Goal: Task Accomplishment & Management: Manage account settings

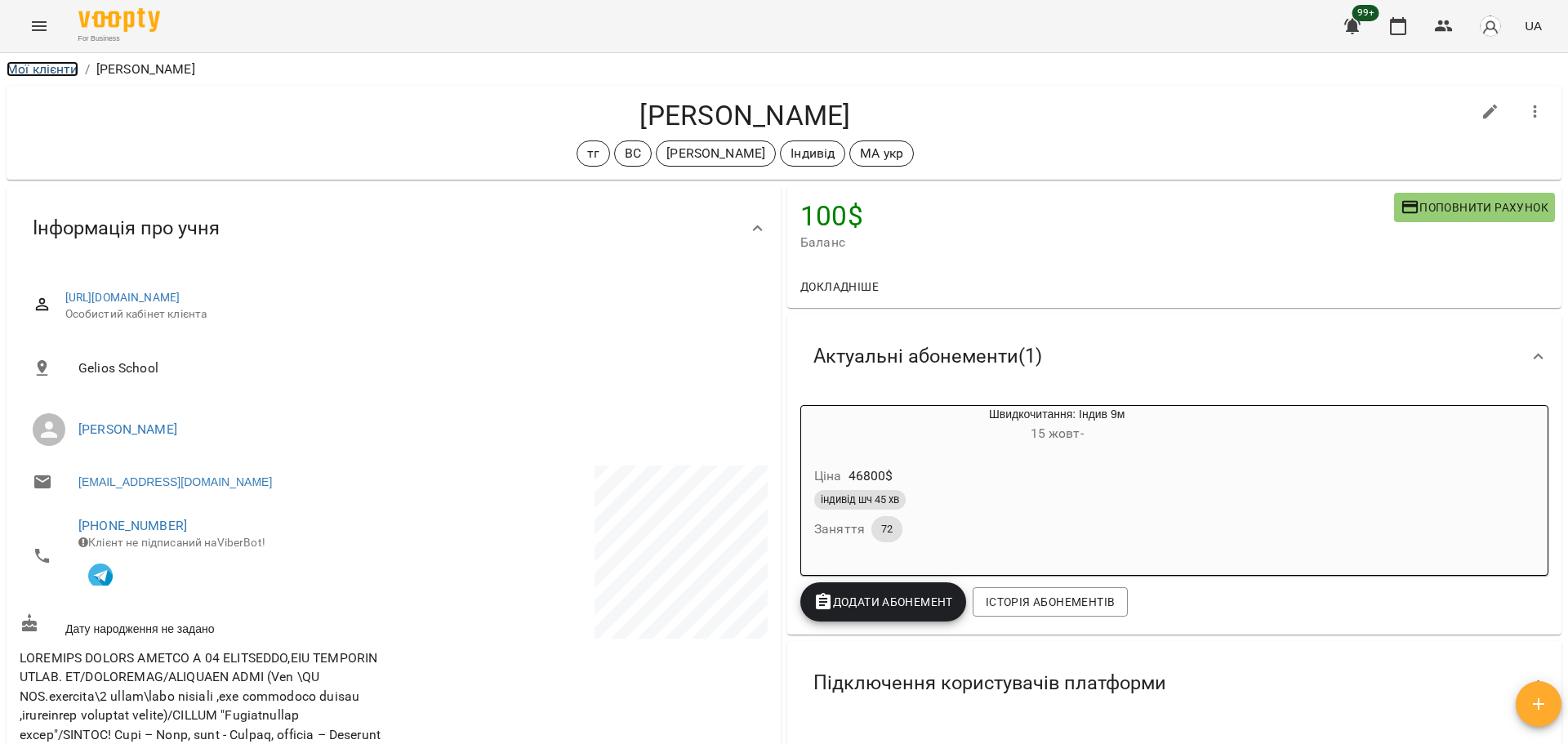
click at [72, 67] on link "Мої клієнти" at bounding box center [42, 69] width 72 height 15
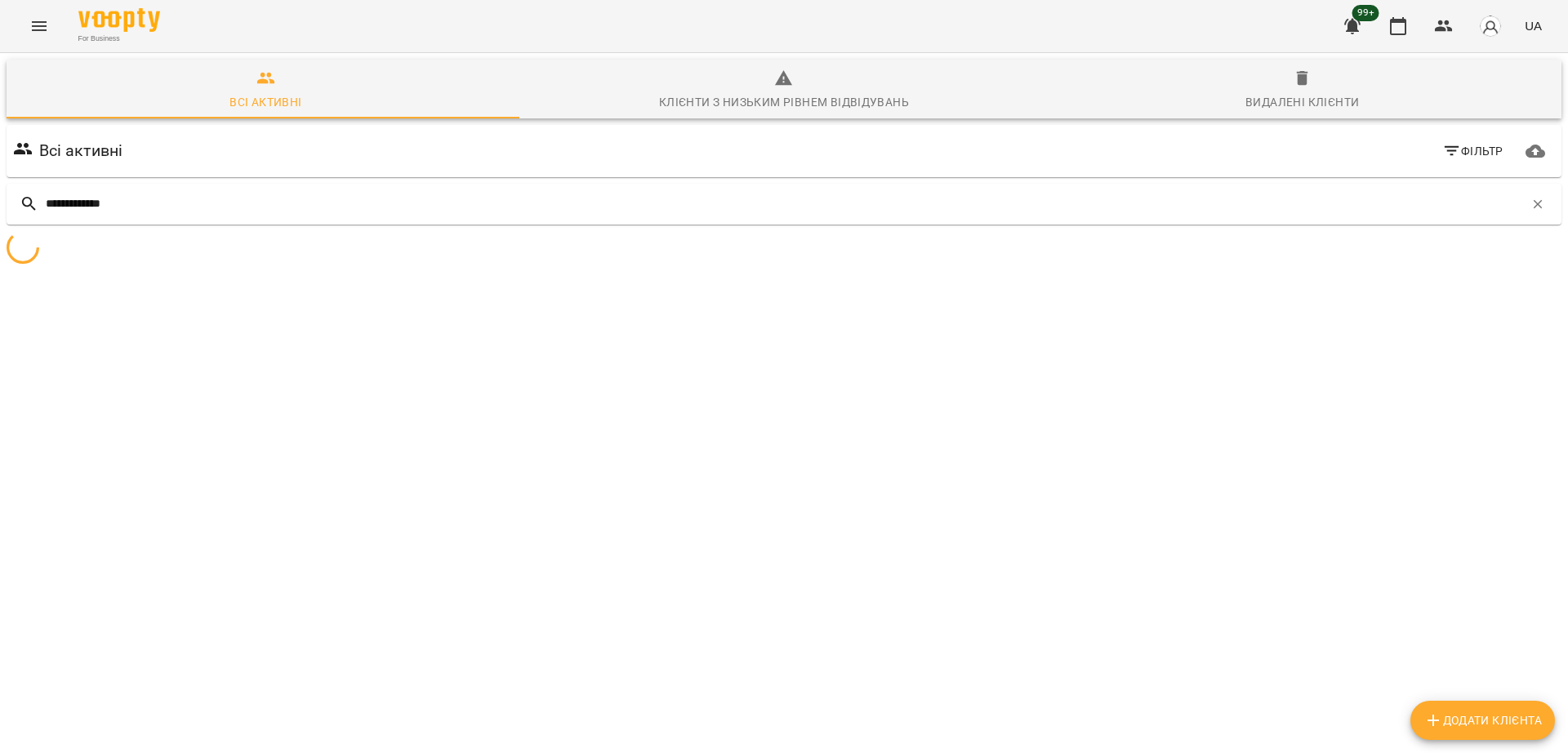
type input "**********"
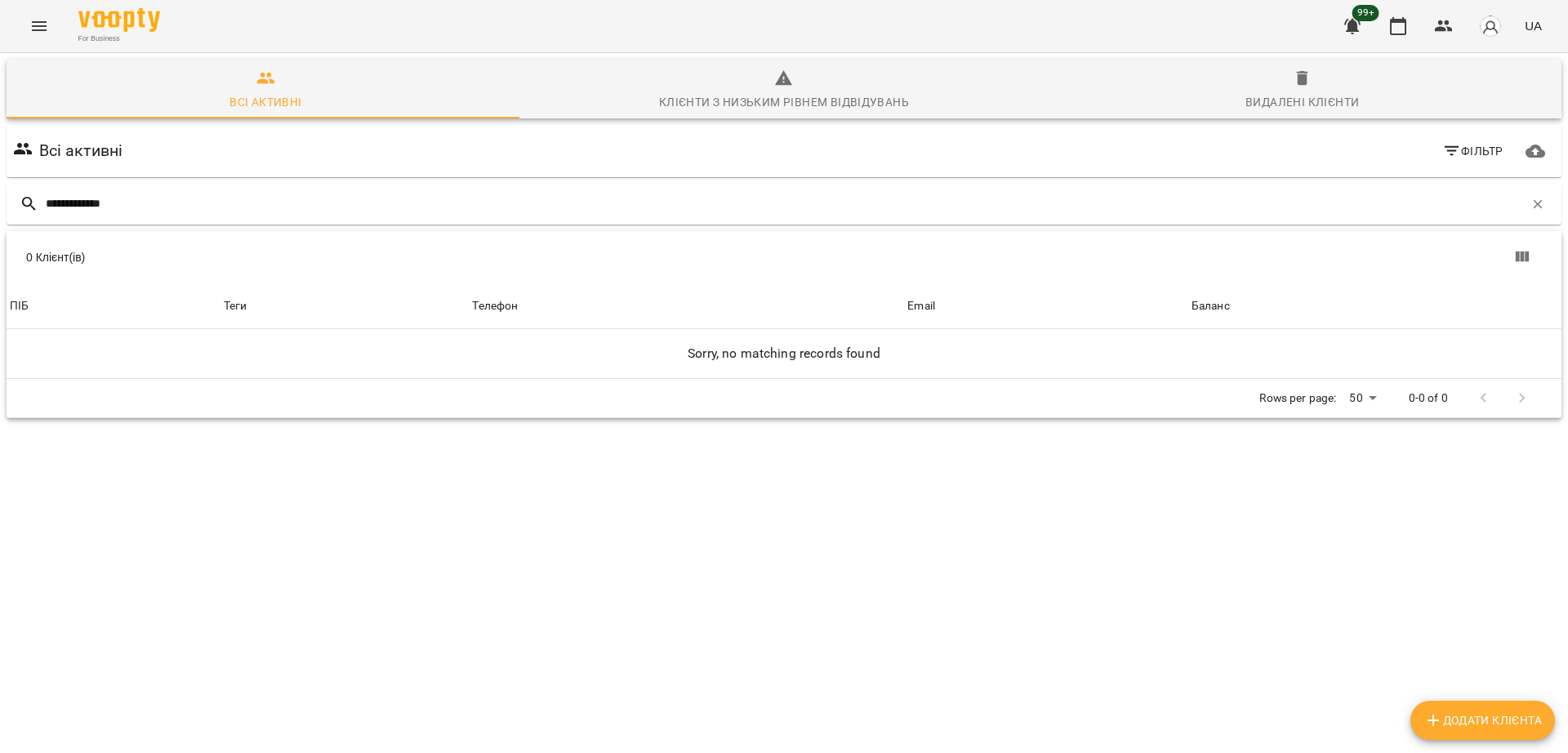
click at [1258, 107] on div "Видалені клієнти" at bounding box center [1302, 102] width 114 height 20
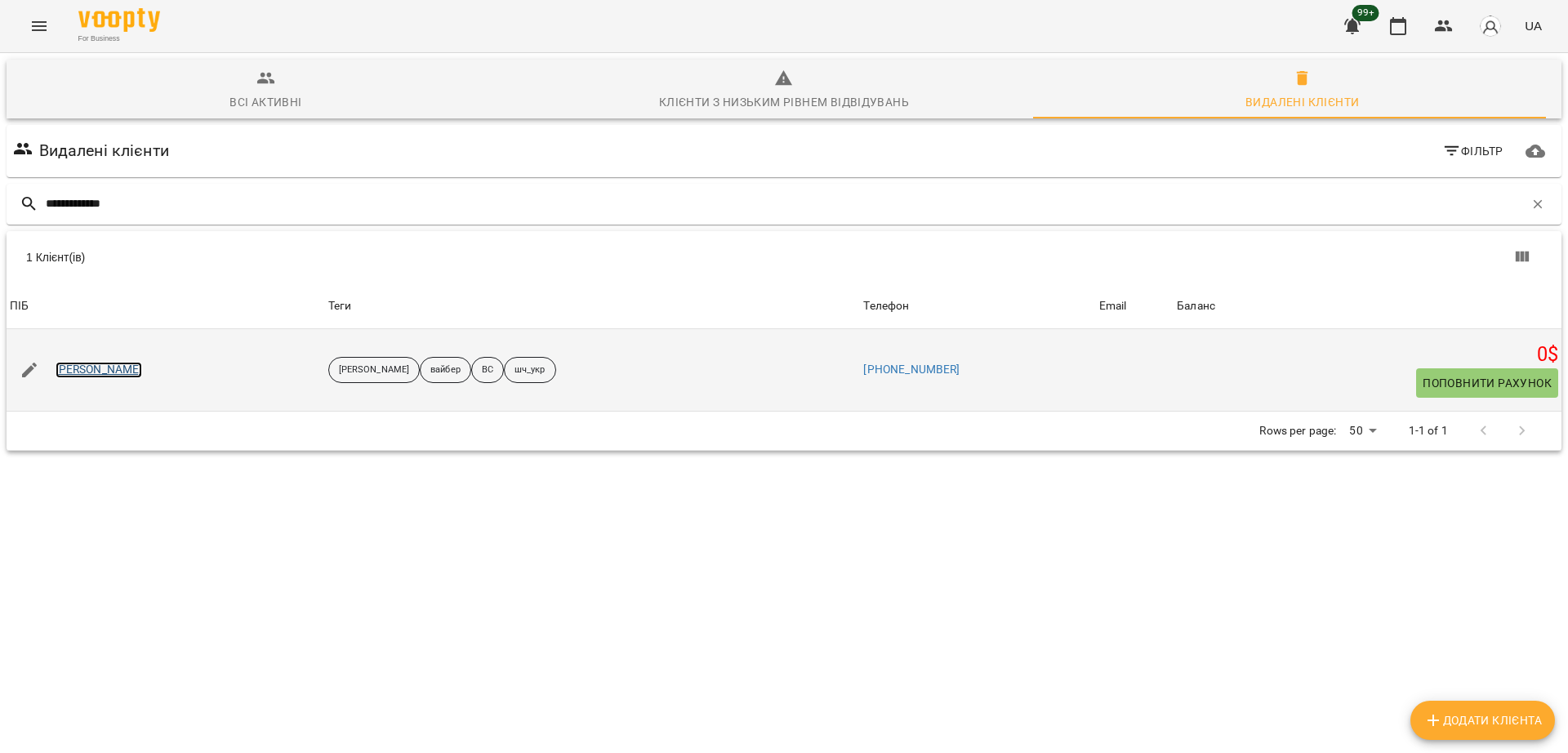
click at [117, 372] on link "Чумак Тимофій" at bounding box center [99, 370] width 88 height 16
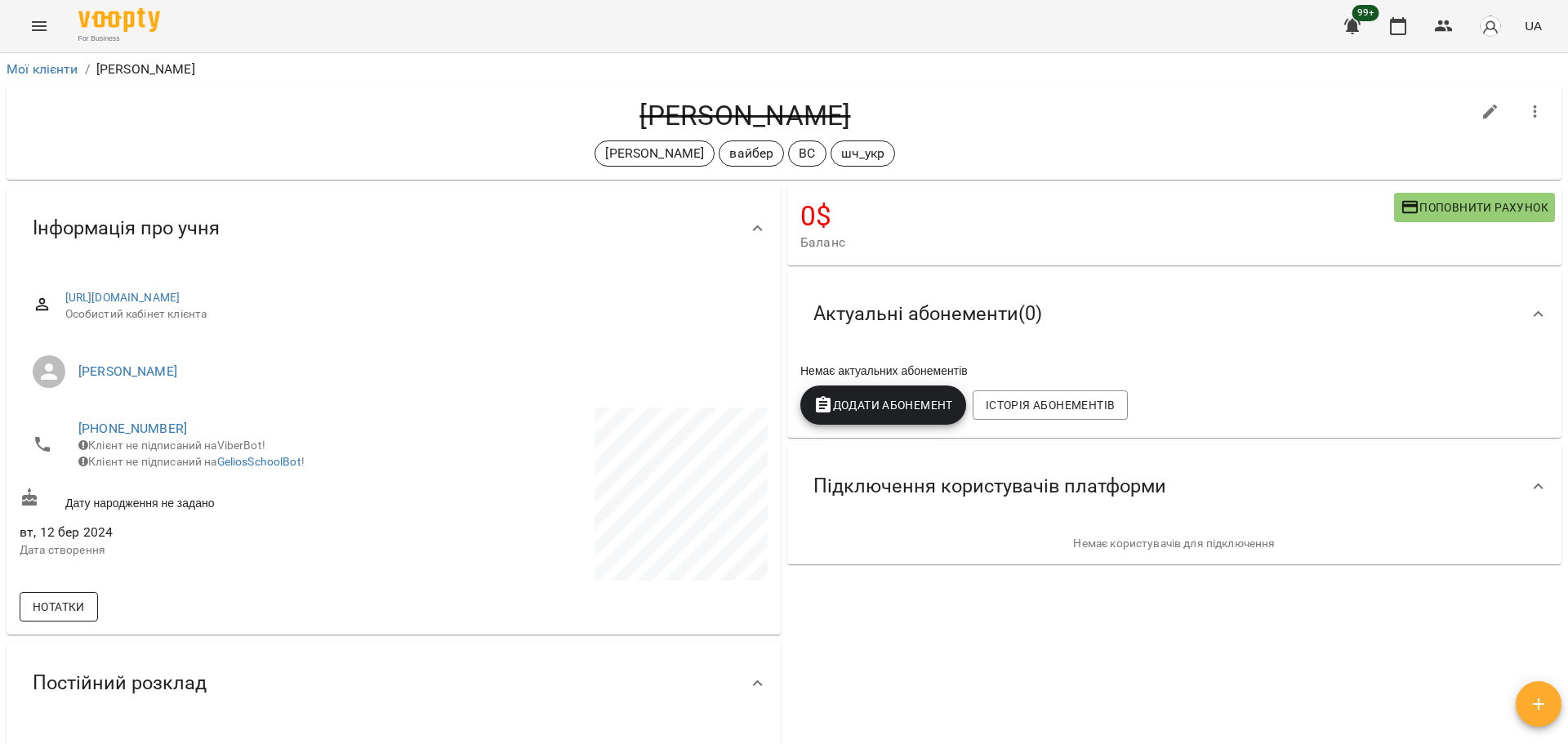
click at [85, 602] on span "Нотатки" at bounding box center [59, 607] width 52 height 20
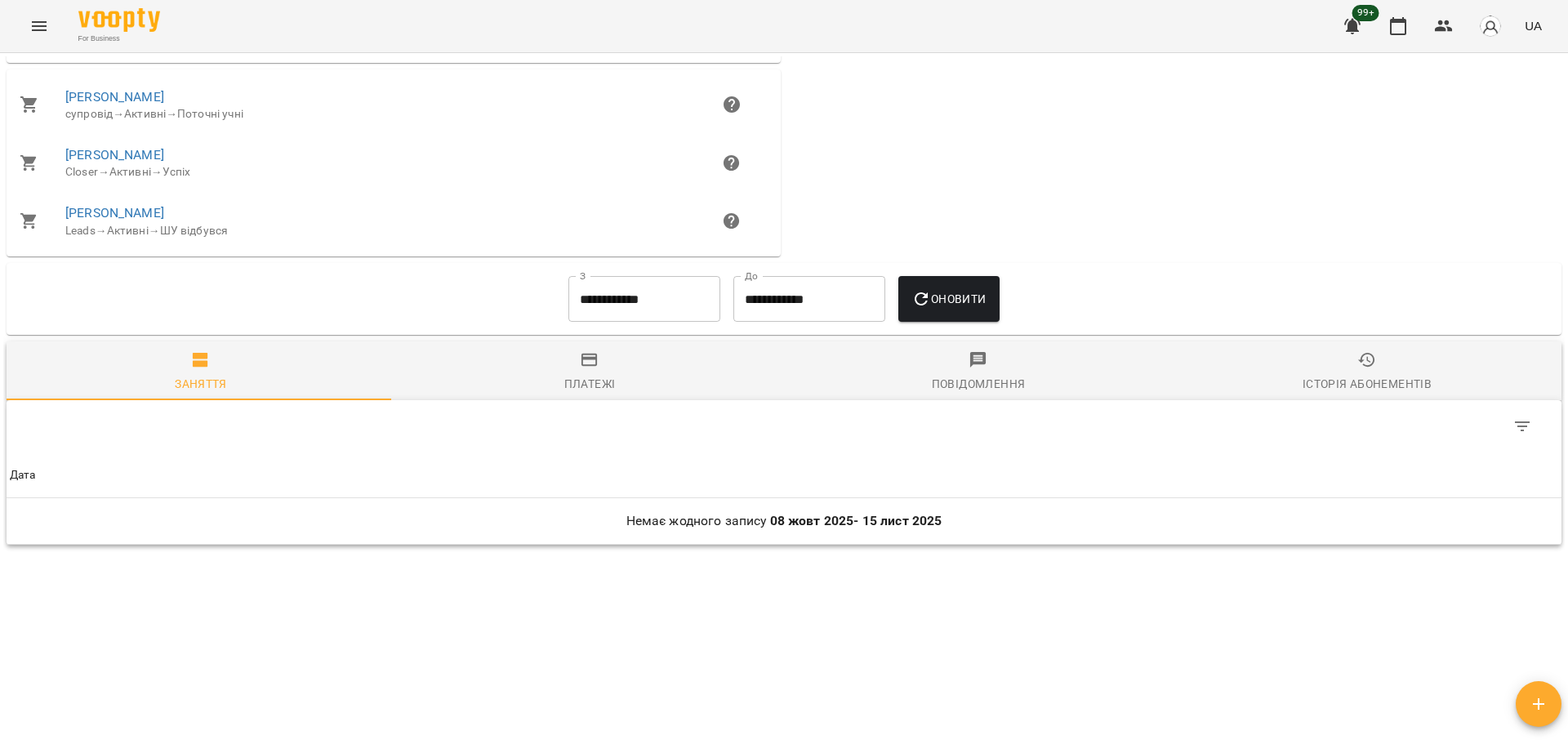
click at [1347, 377] on div "Історія абонементів" at bounding box center [1366, 384] width 129 height 20
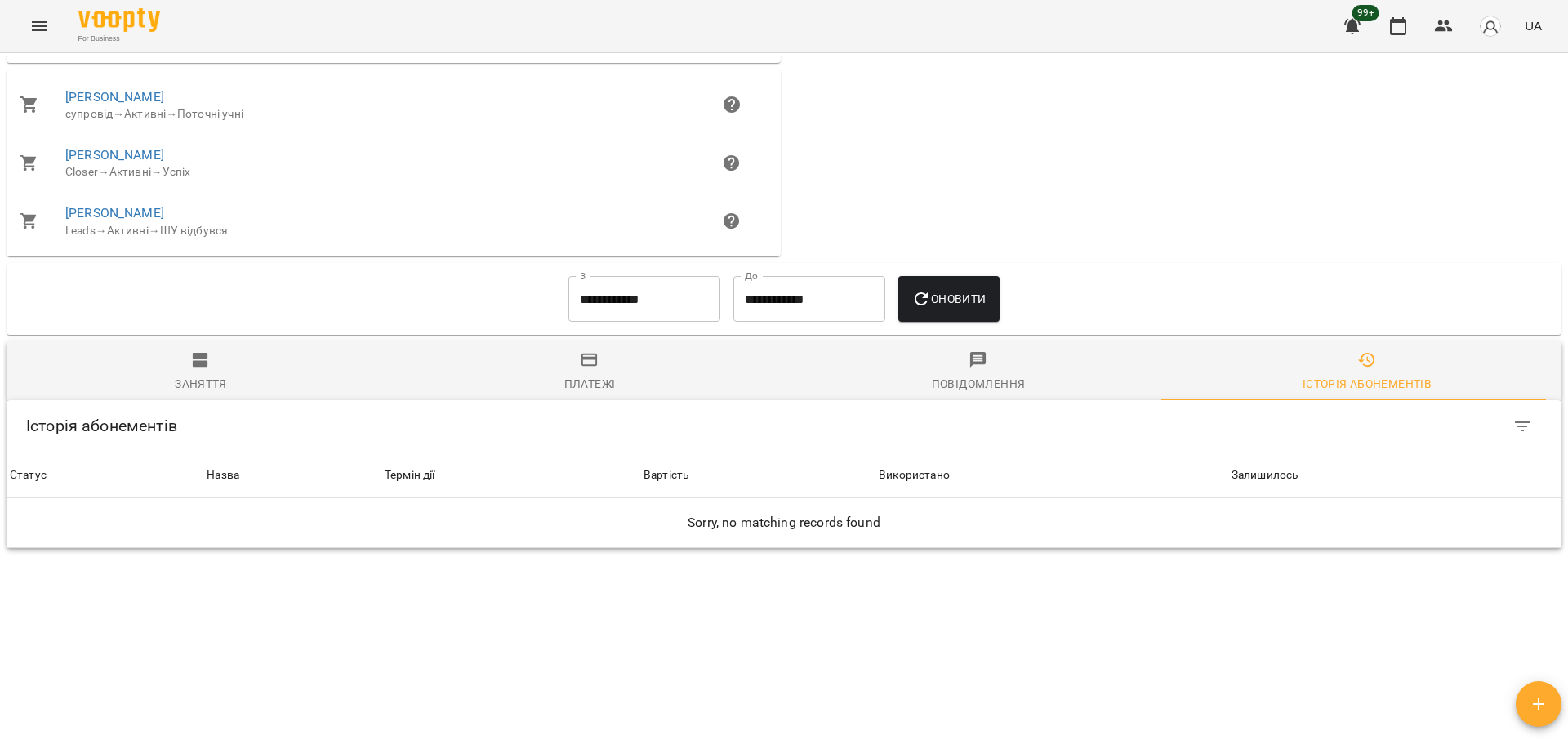
click at [633, 300] on input "**********" at bounding box center [644, 298] width 152 height 46
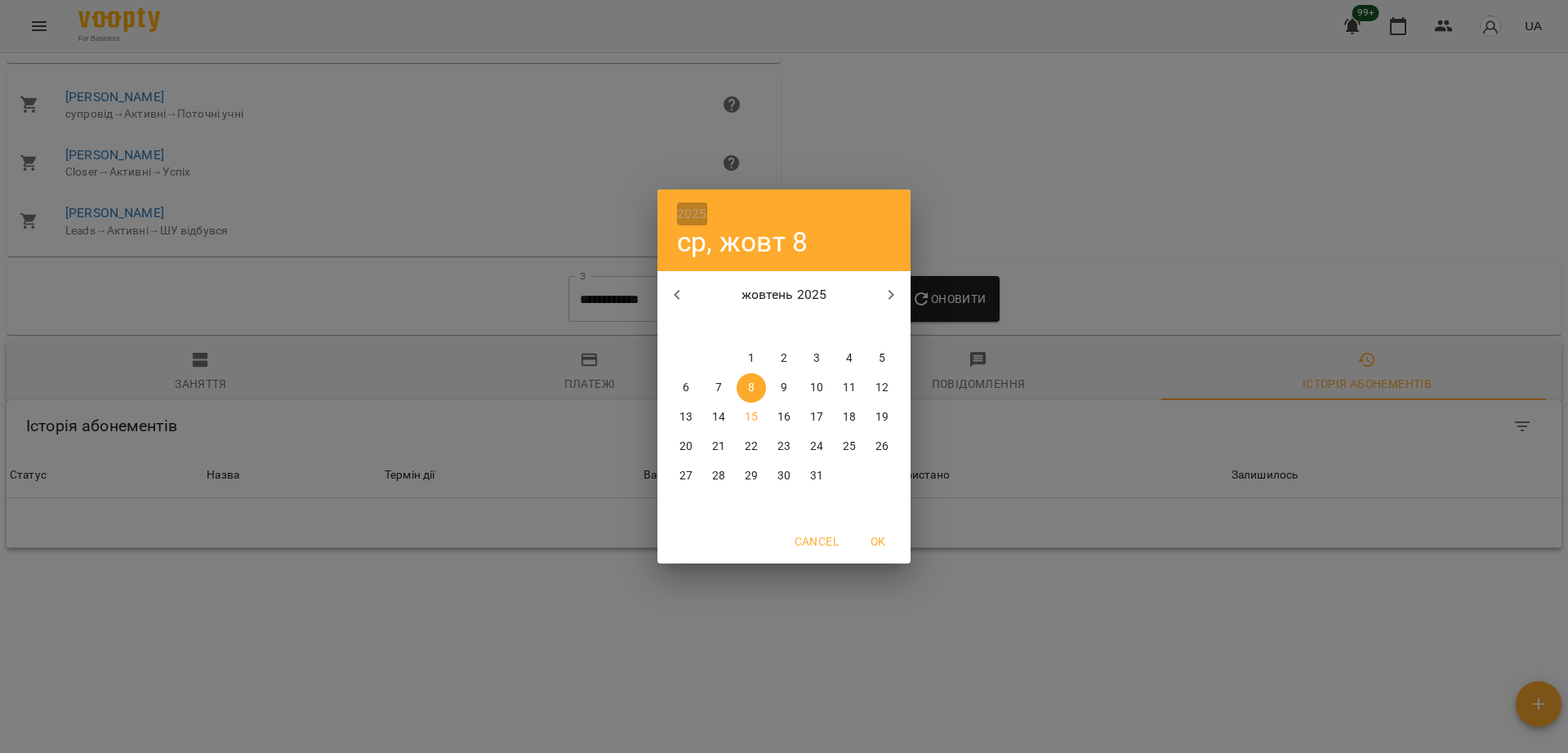
click at [694, 212] on h6 "2025" at bounding box center [691, 213] width 30 height 23
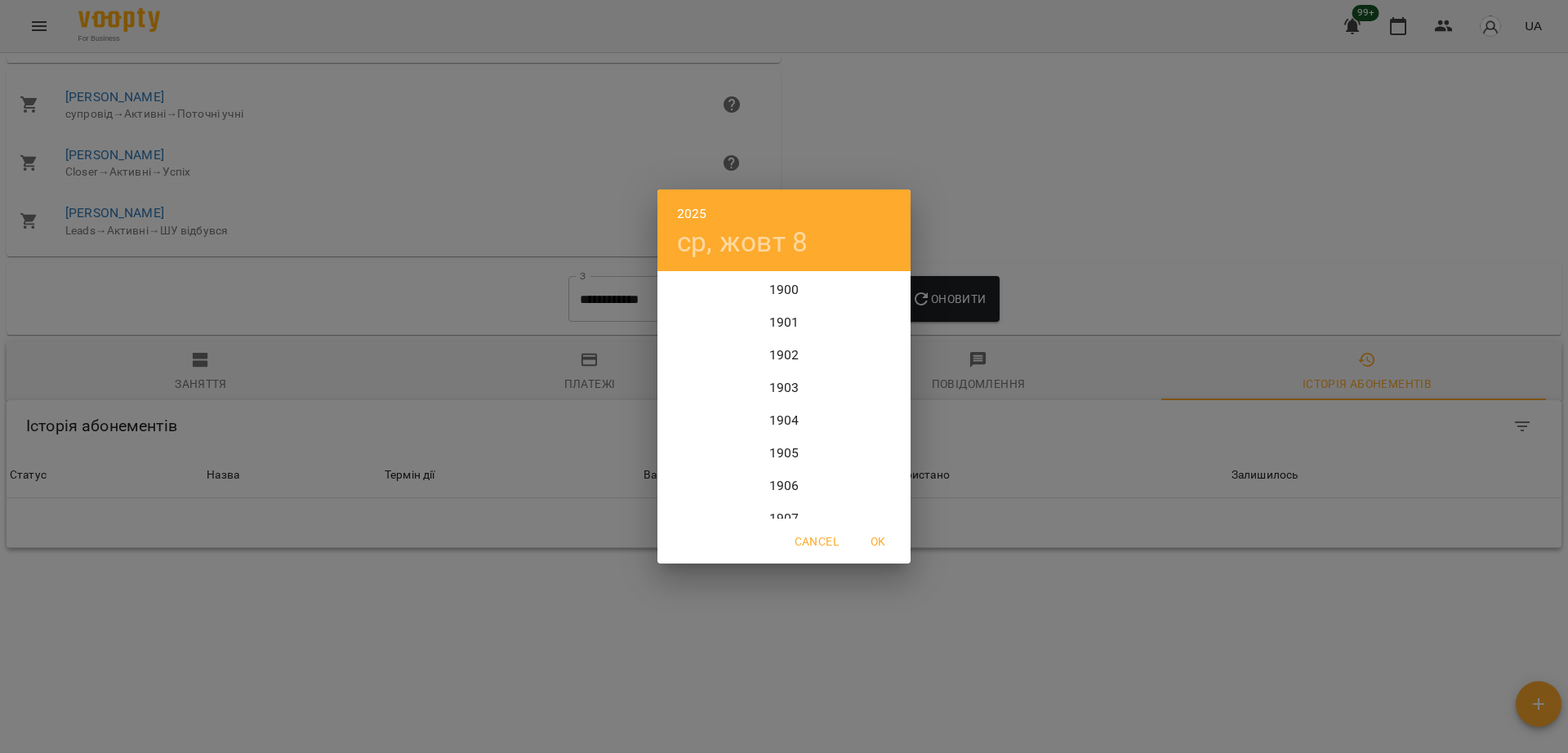
scroll to position [3986, 0]
click at [786, 321] on div "2023" at bounding box center [784, 323] width 253 height 33
click at [878, 532] on span "OK" at bounding box center [878, 541] width 39 height 20
type input "**********"
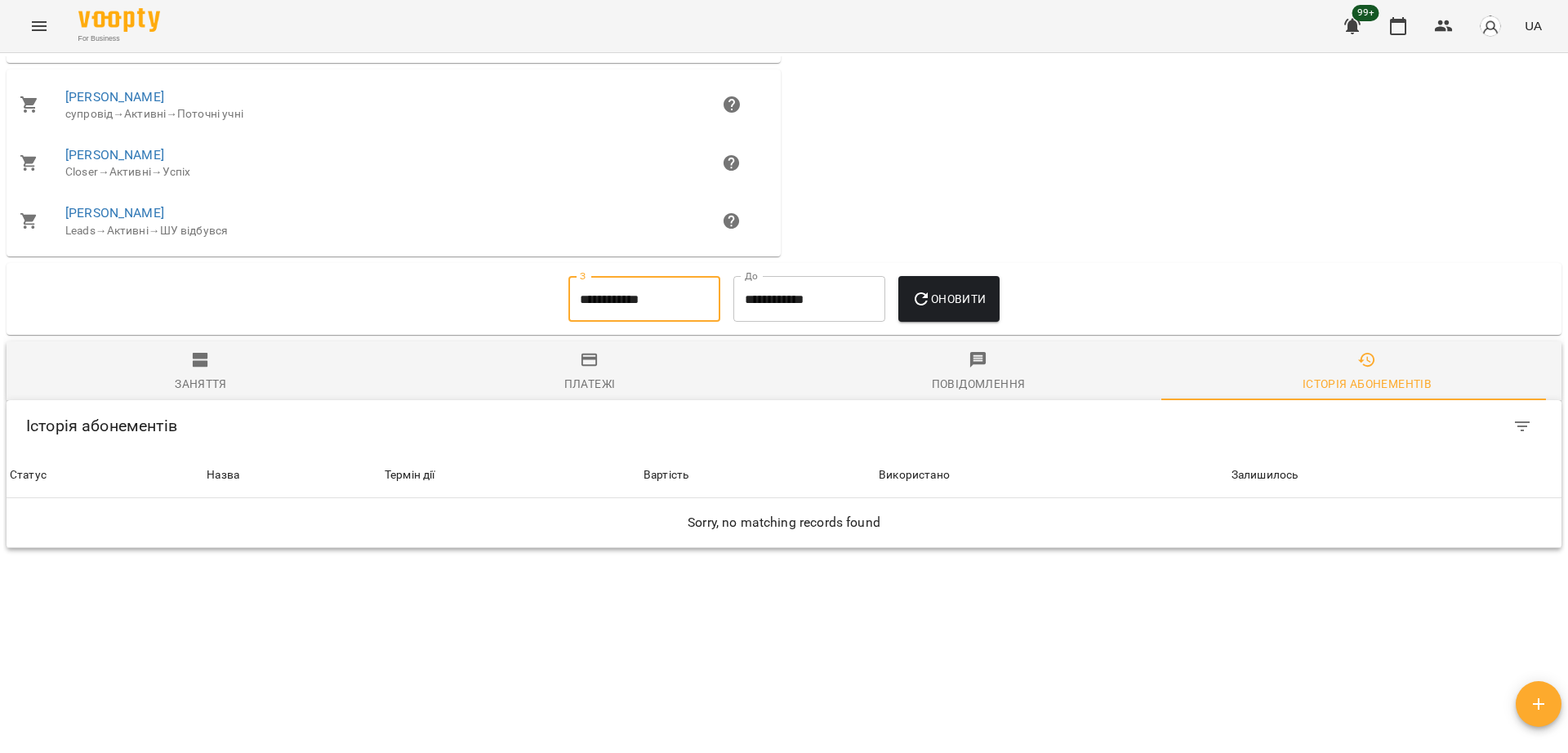
click at [941, 300] on span "Оновити" at bounding box center [948, 299] width 74 height 20
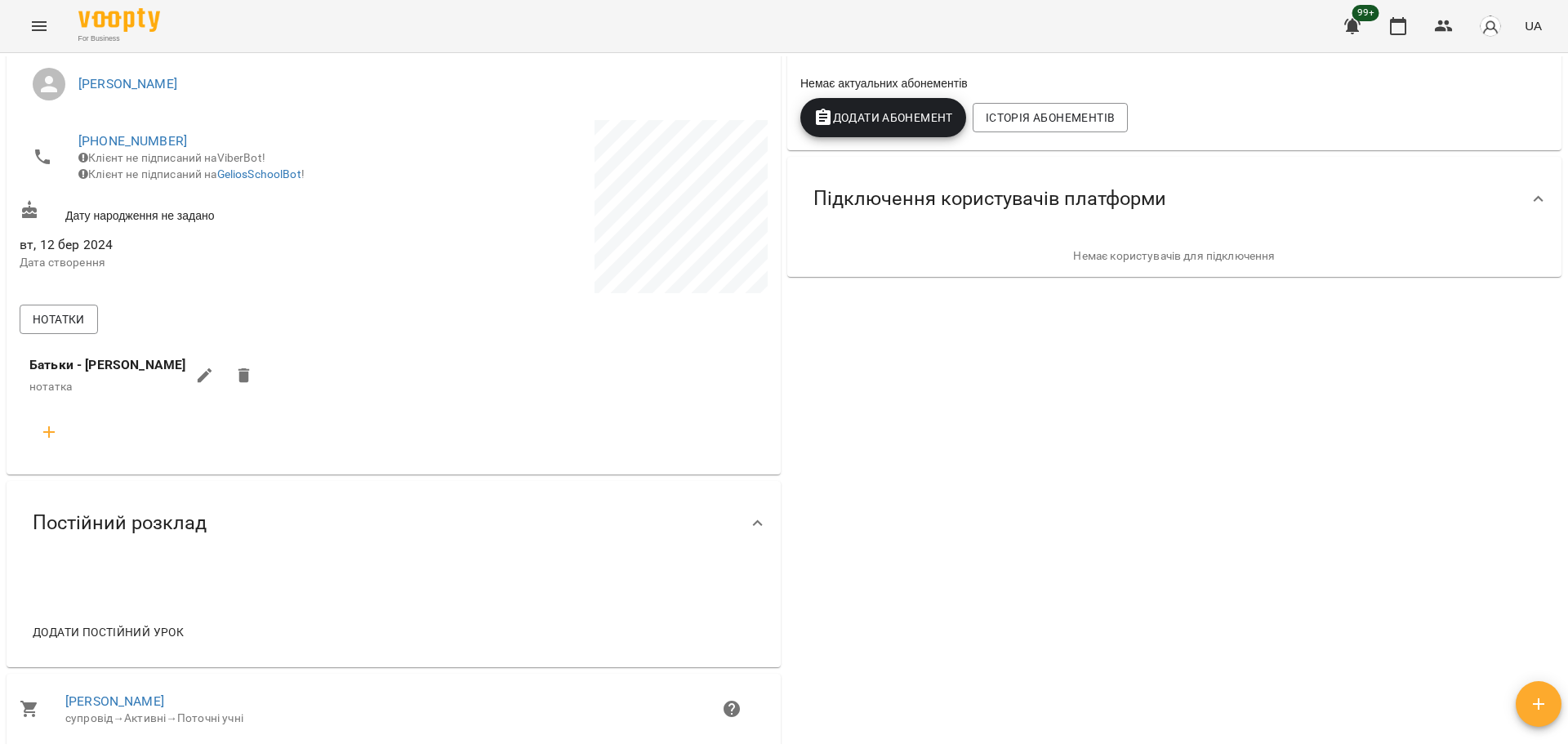
scroll to position [0, 0]
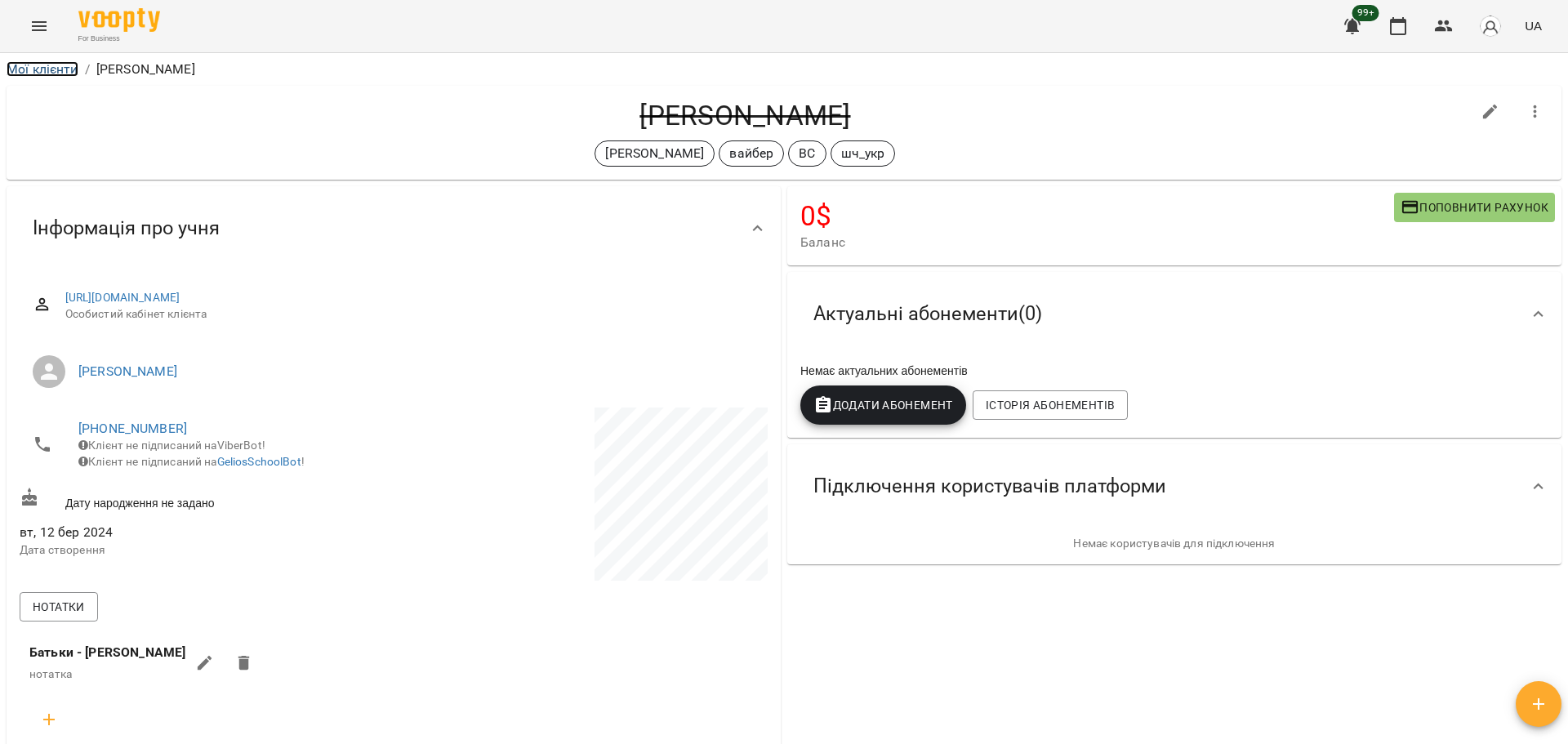
click at [36, 71] on link "Мої клієнти" at bounding box center [42, 69] width 72 height 15
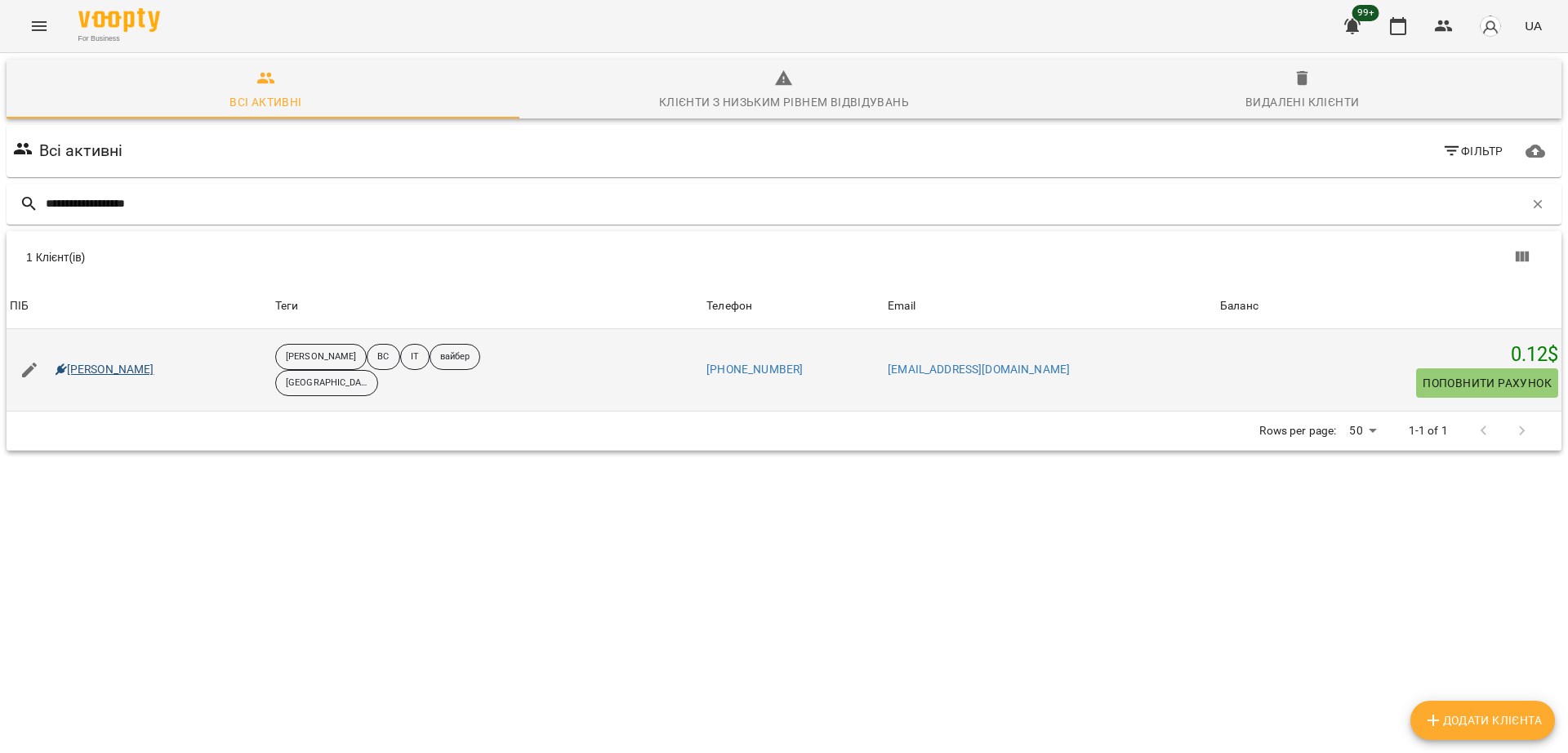
type input "**********"
click at [127, 368] on link "[PERSON_NAME]" at bounding box center [104, 370] width 99 height 16
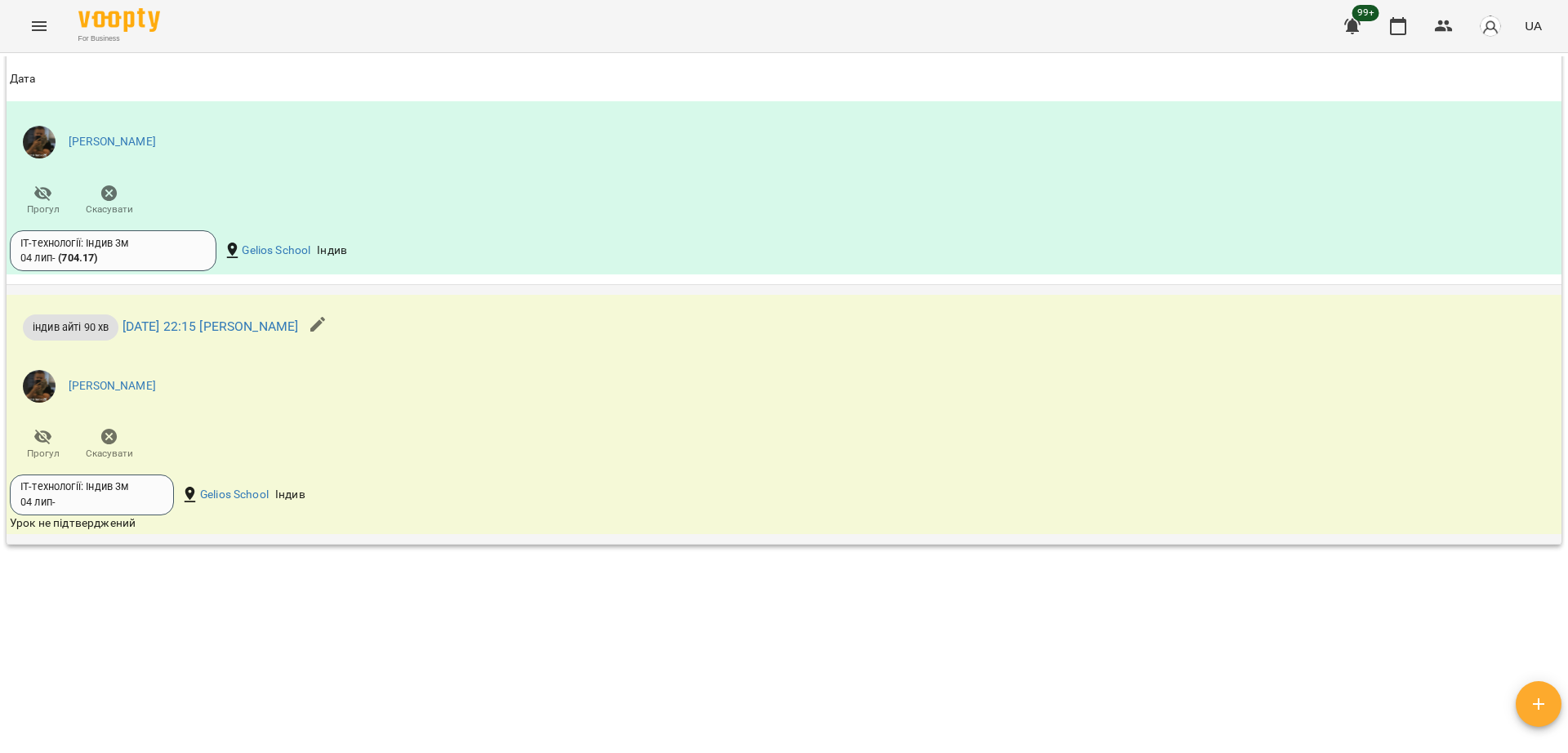
scroll to position [1735, 0]
click at [123, 444] on span "Скасувати" at bounding box center [108, 443] width 46 height 33
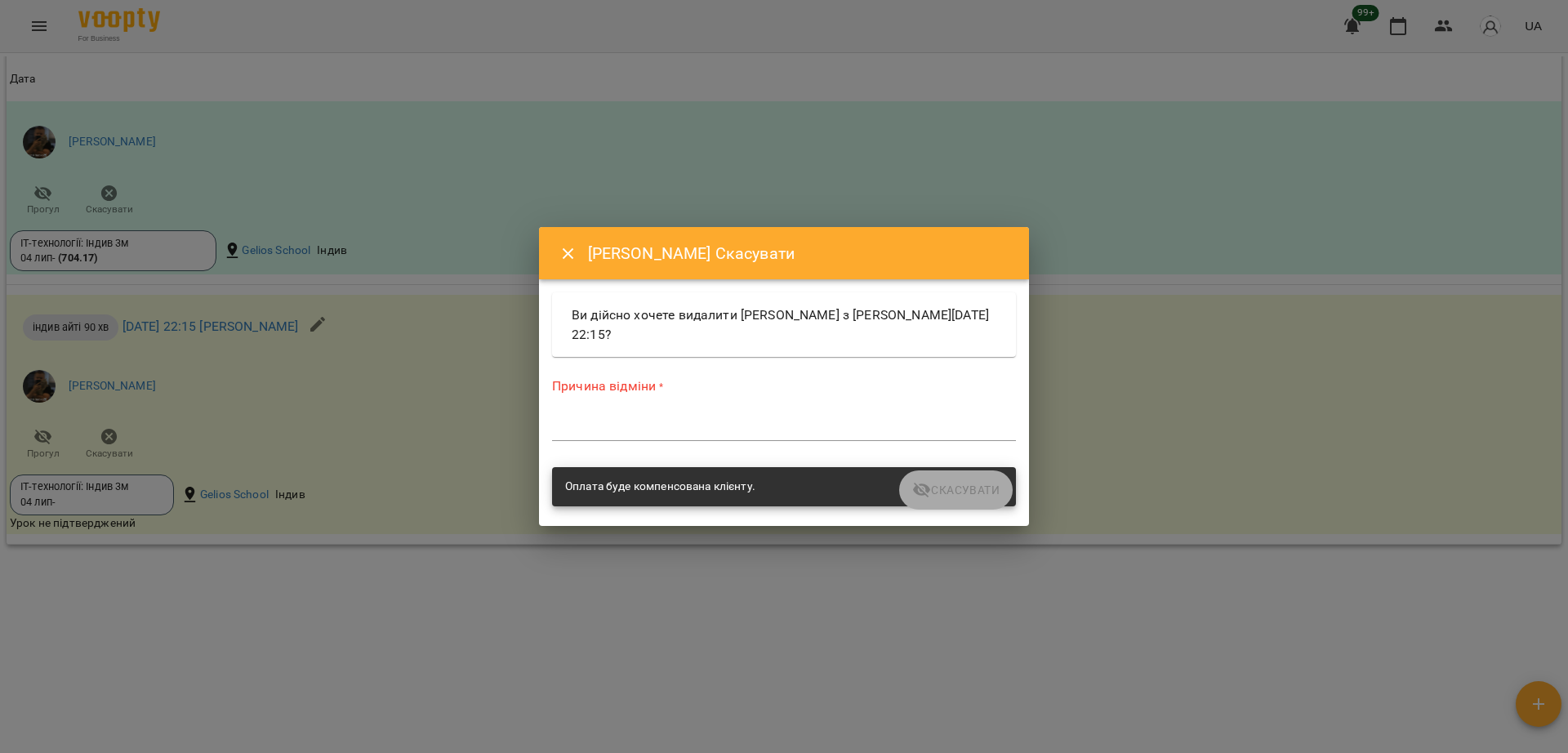
click at [683, 429] on textarea at bounding box center [784, 427] width 464 height 15
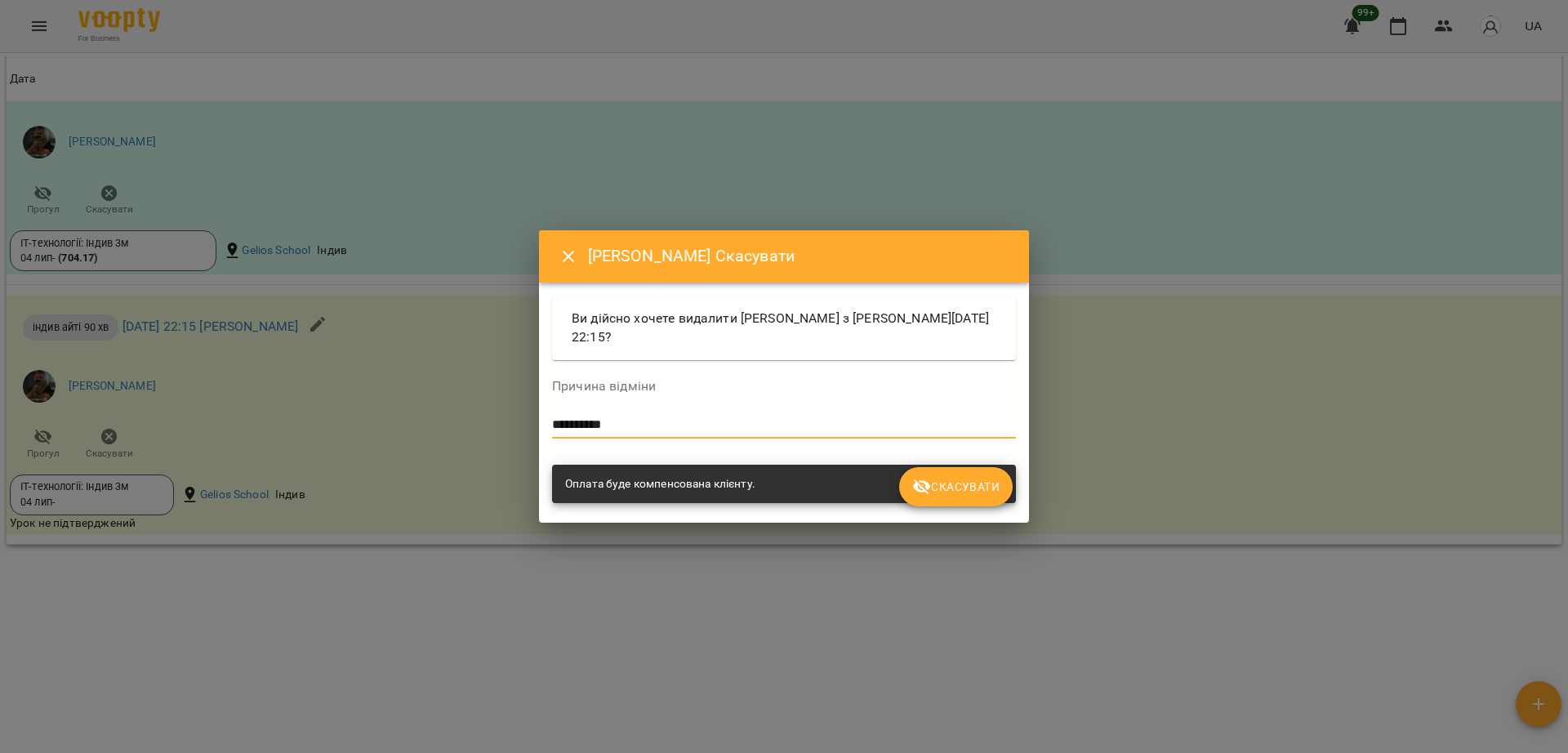
type textarea "**********"
click at [1002, 488] on button "Скасувати" at bounding box center [956, 486] width 114 height 39
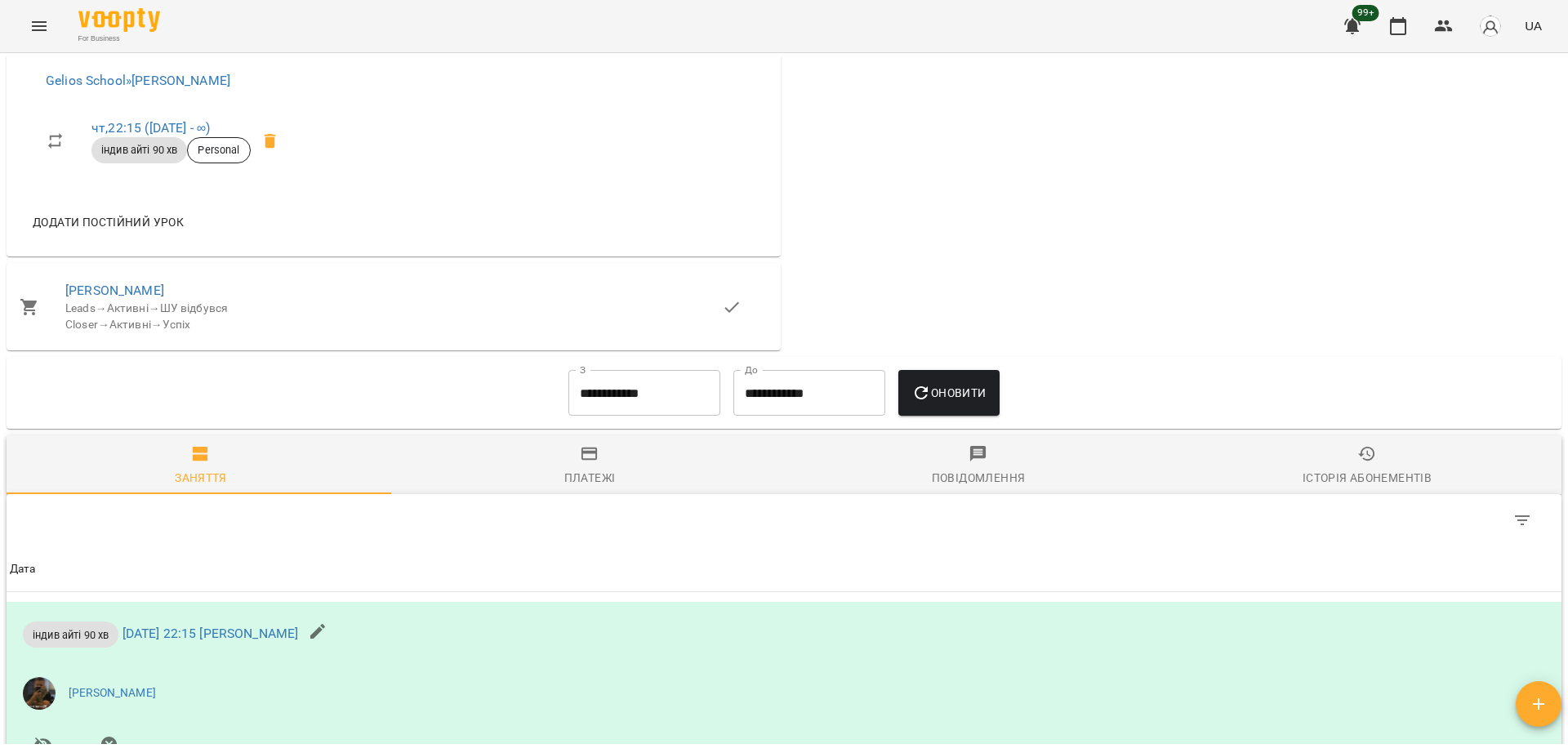
scroll to position [1618, 0]
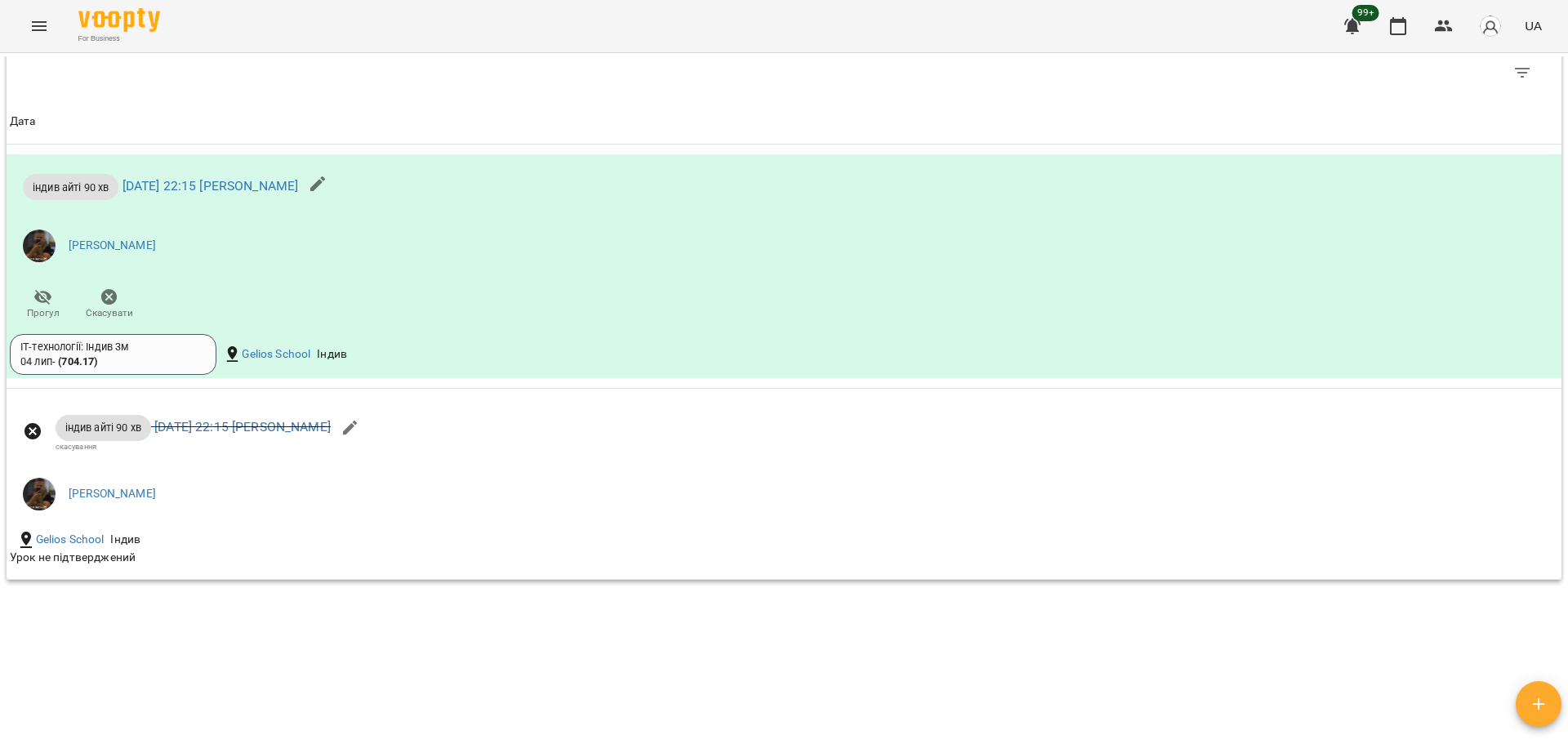
click at [714, 98] on div "Table Toolbar" at bounding box center [784, 72] width 1554 height 52
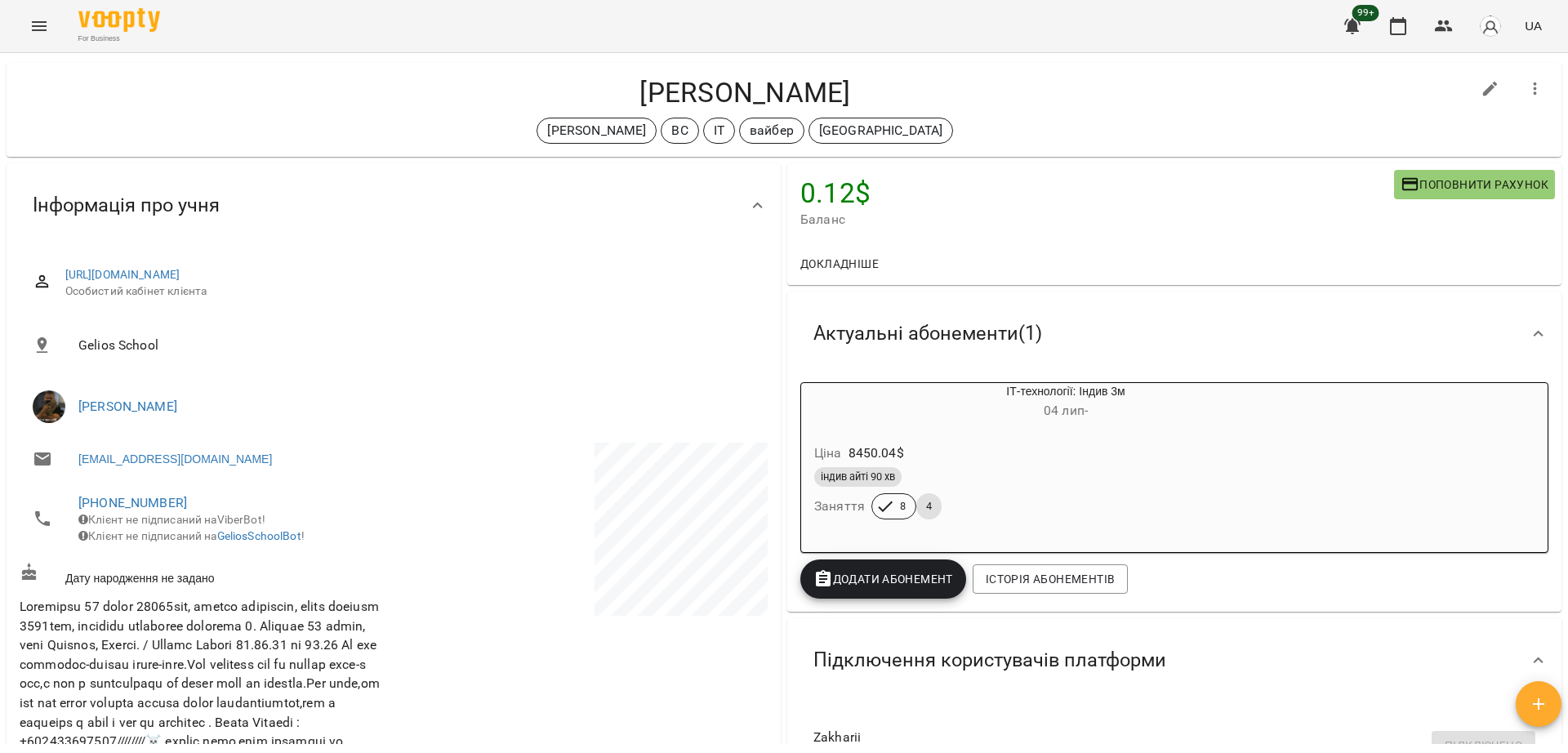
scroll to position [0, 0]
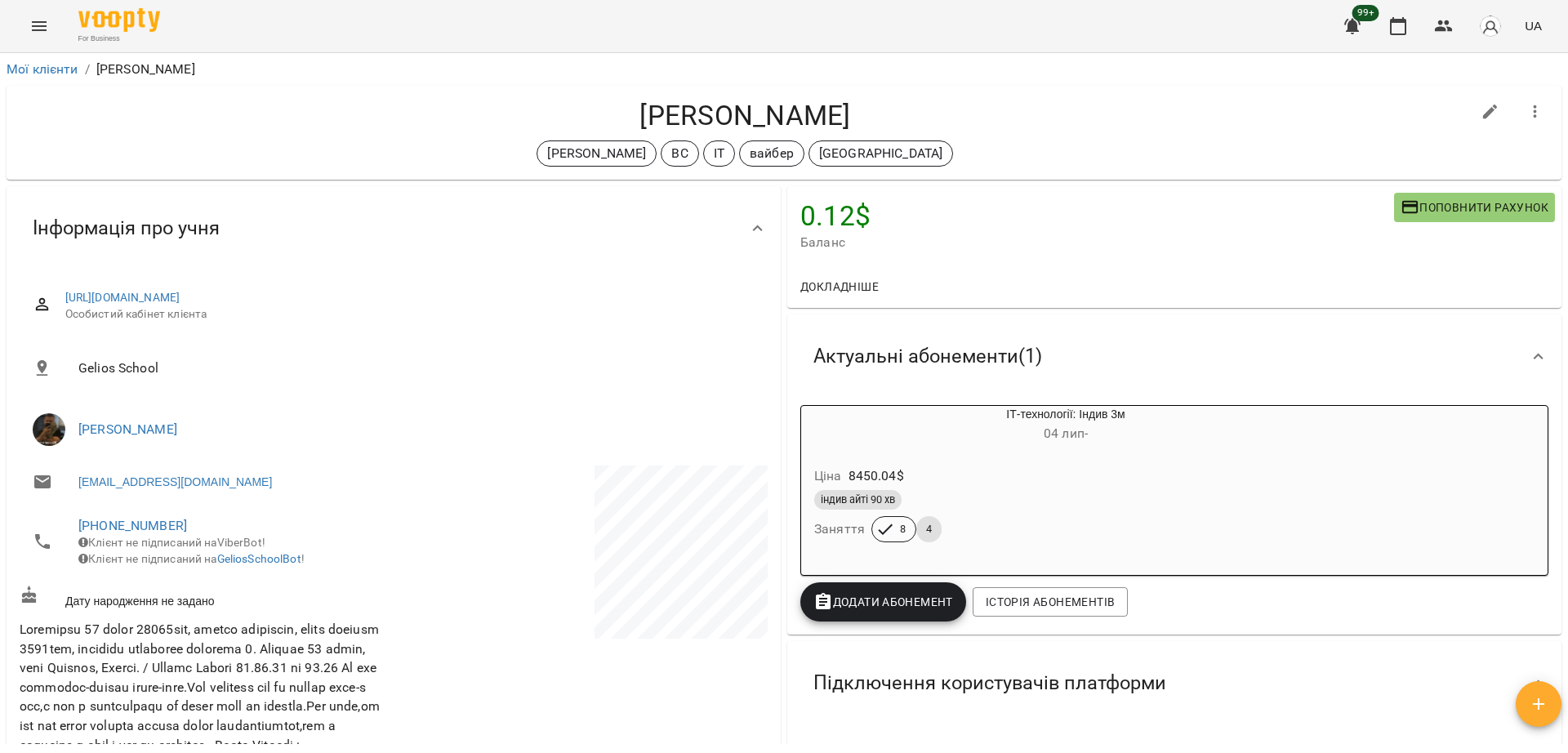
drag, startPoint x: 574, startPoint y: 104, endPoint x: 952, endPoint y: 103, distance: 378.0
click at [952, 103] on h4 "[PERSON_NAME]" at bounding box center [745, 115] width 1451 height 33
copy h4 "[PERSON_NAME]"
click at [14, 25] on div "For Business 99+ UA" at bounding box center [784, 26] width 1568 height 52
click at [42, 25] on icon "Menu" at bounding box center [39, 25] width 14 height 10
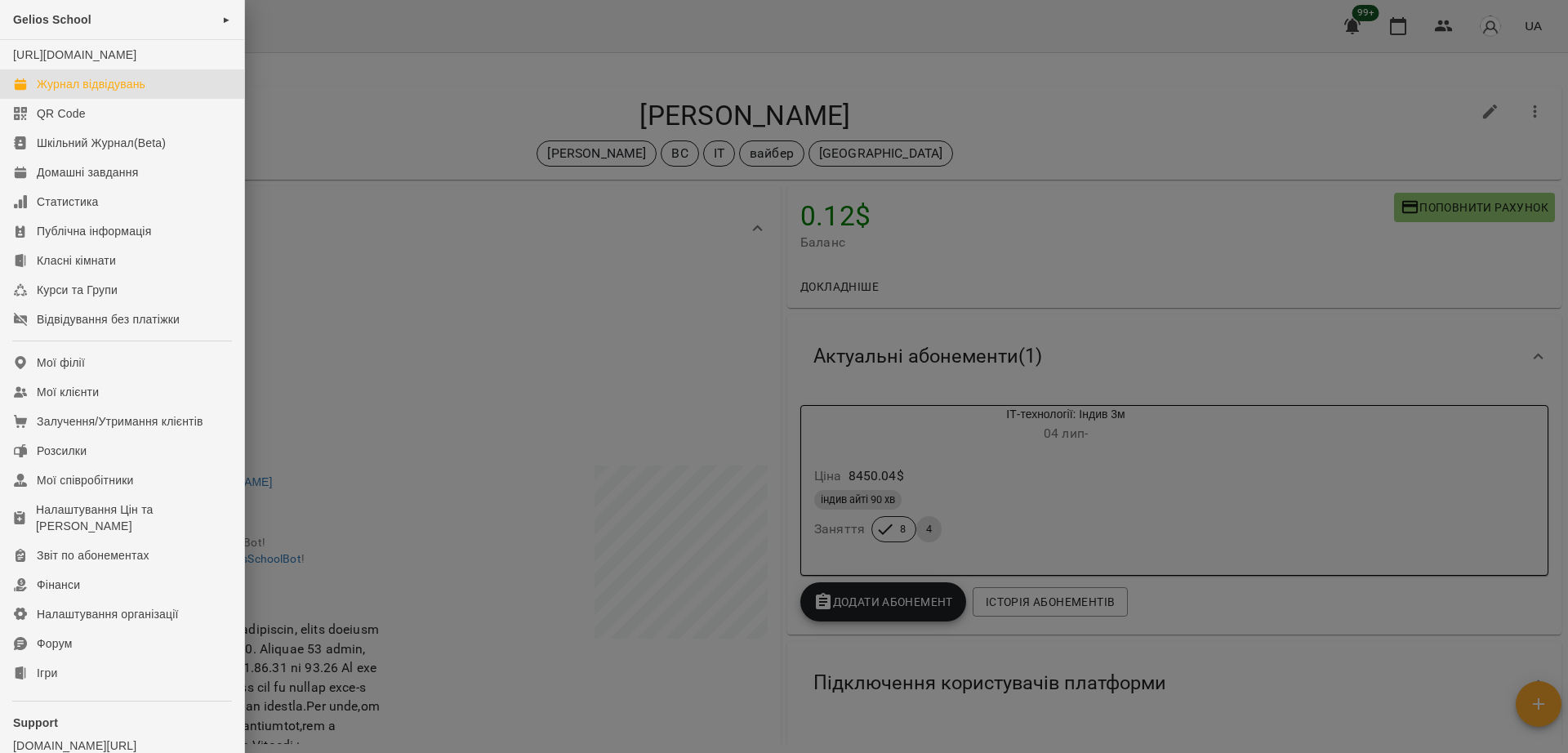
click at [60, 87] on link "Журнал відвідувань" at bounding box center [122, 84] width 244 height 30
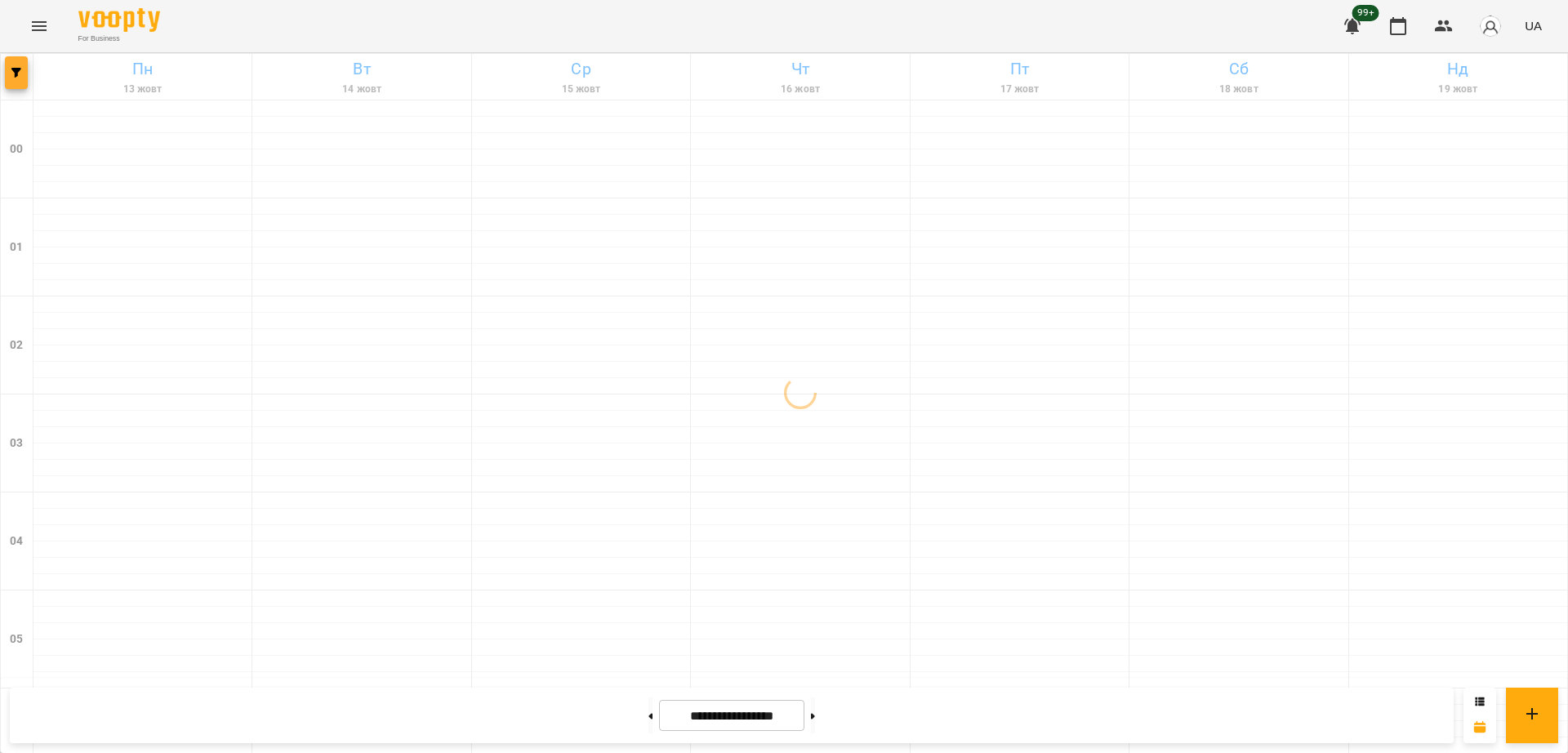
click at [5, 72] on span "button" at bounding box center [15, 72] width 23 height 10
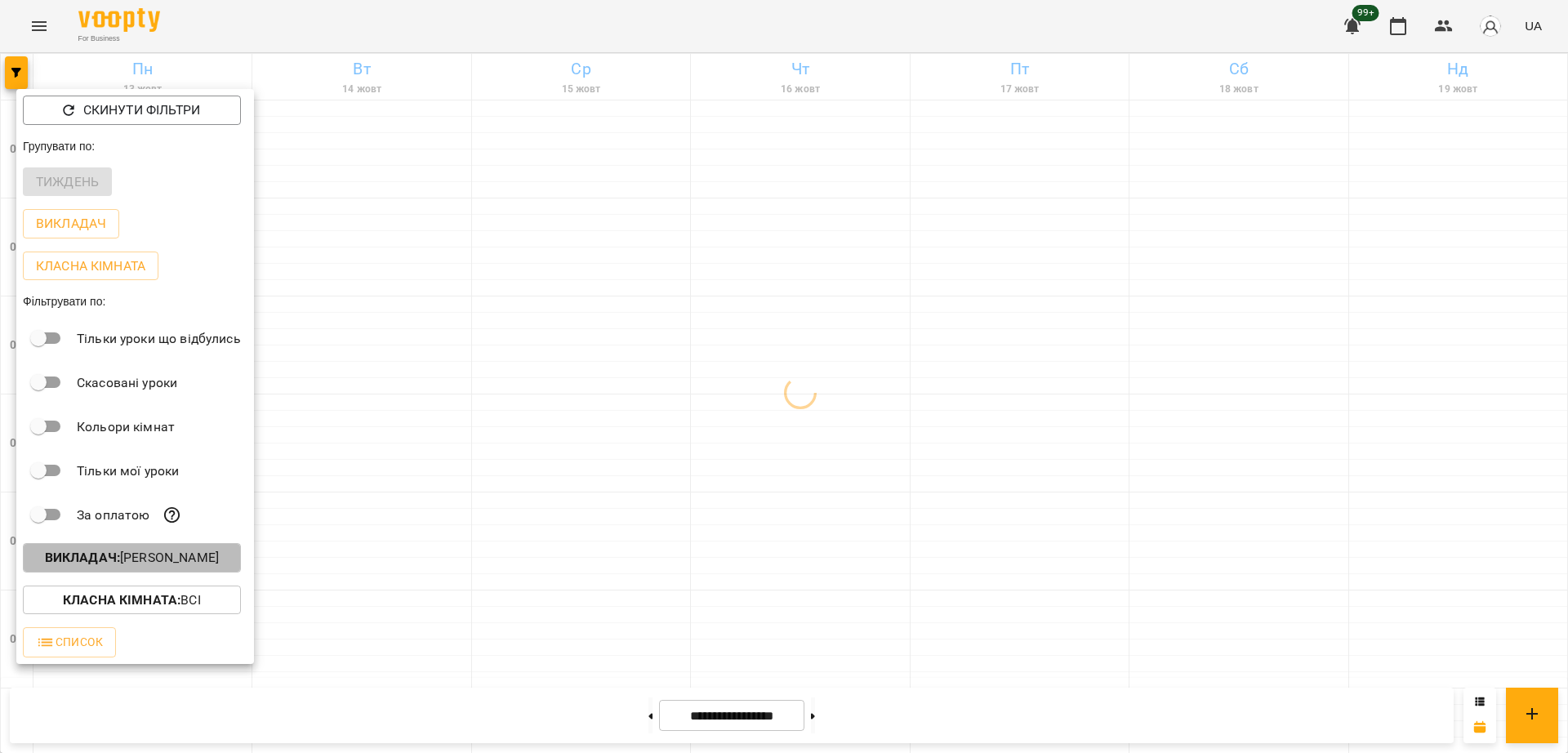
click at [145, 554] on p "Викладач : Столярчук Діана" at bounding box center [132, 558] width 174 height 20
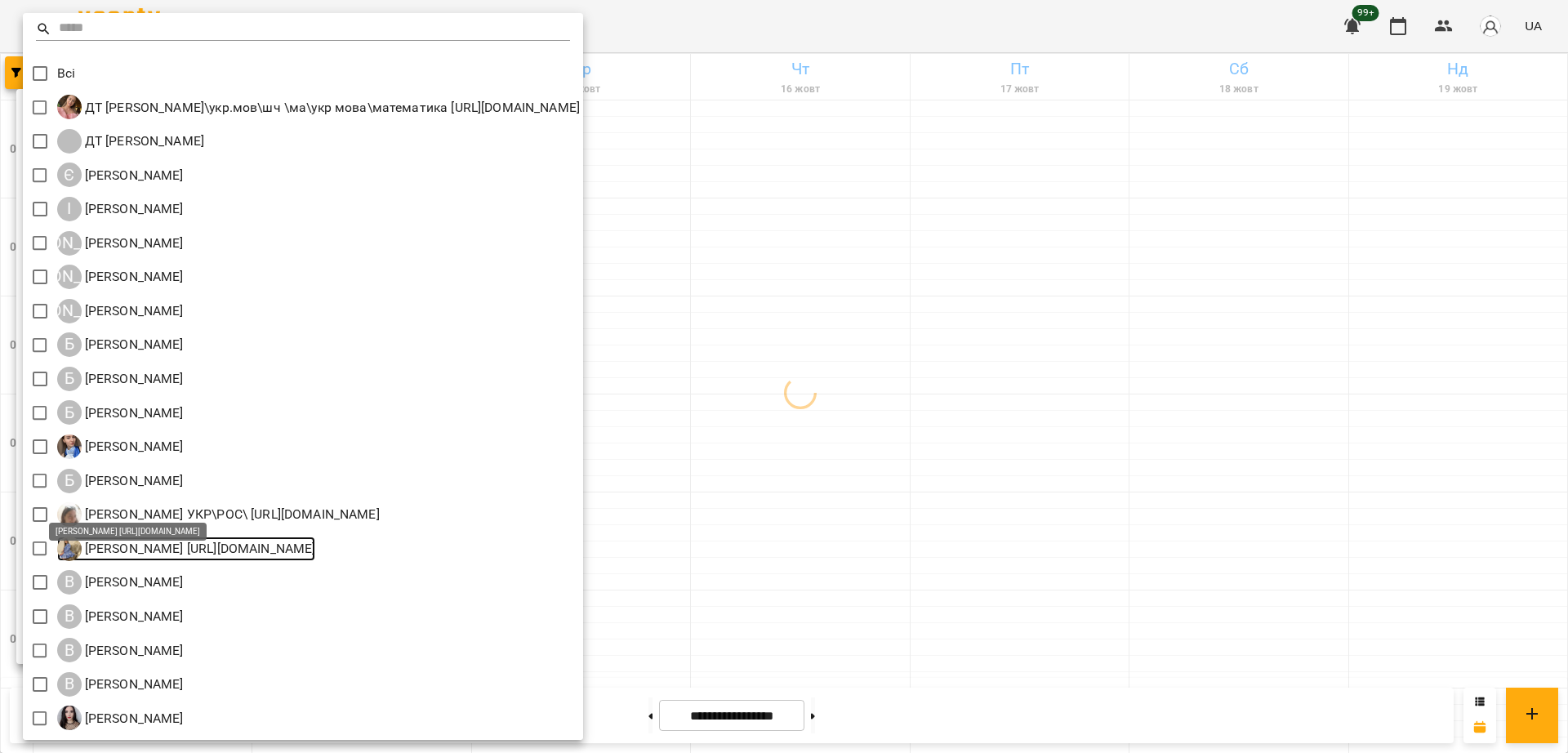
click at [172, 559] on p "Біволару Аліна https://us06web.zoom.us/j/83742518055" at bounding box center [198, 549] width 234 height 20
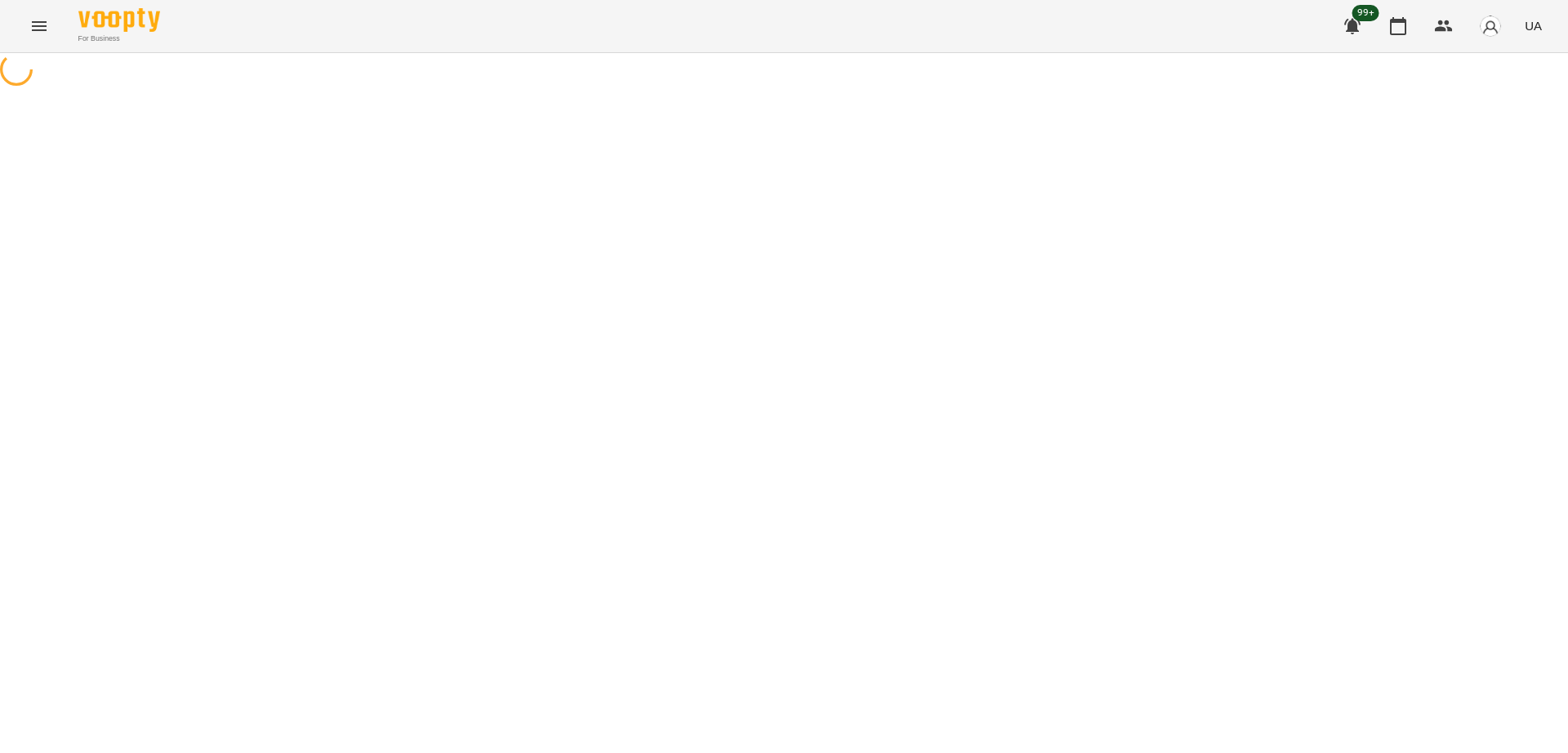
click at [32, 40] on button "Menu" at bounding box center [39, 25] width 39 height 39
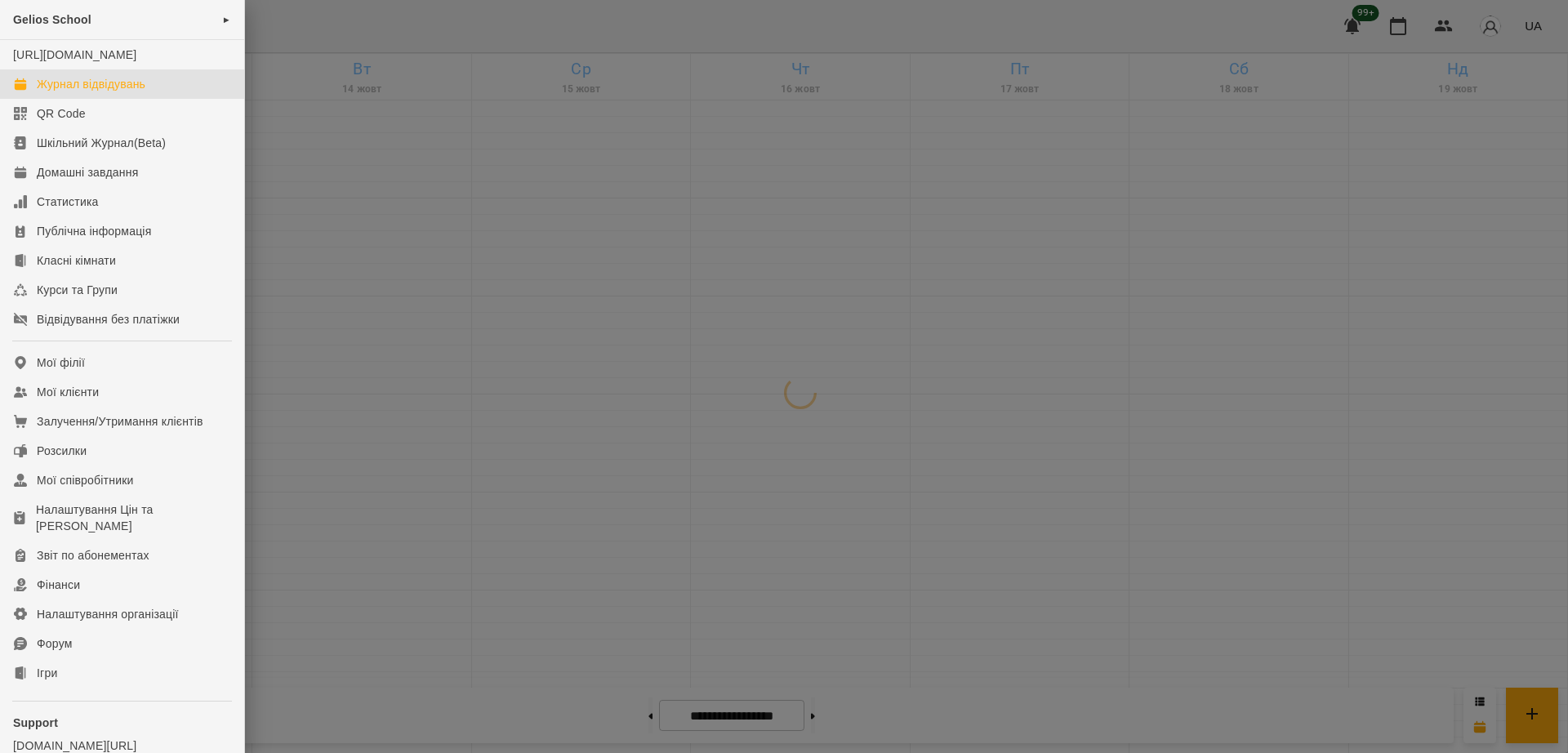
click at [105, 92] on div "Журнал відвідувань" at bounding box center [91, 84] width 108 height 16
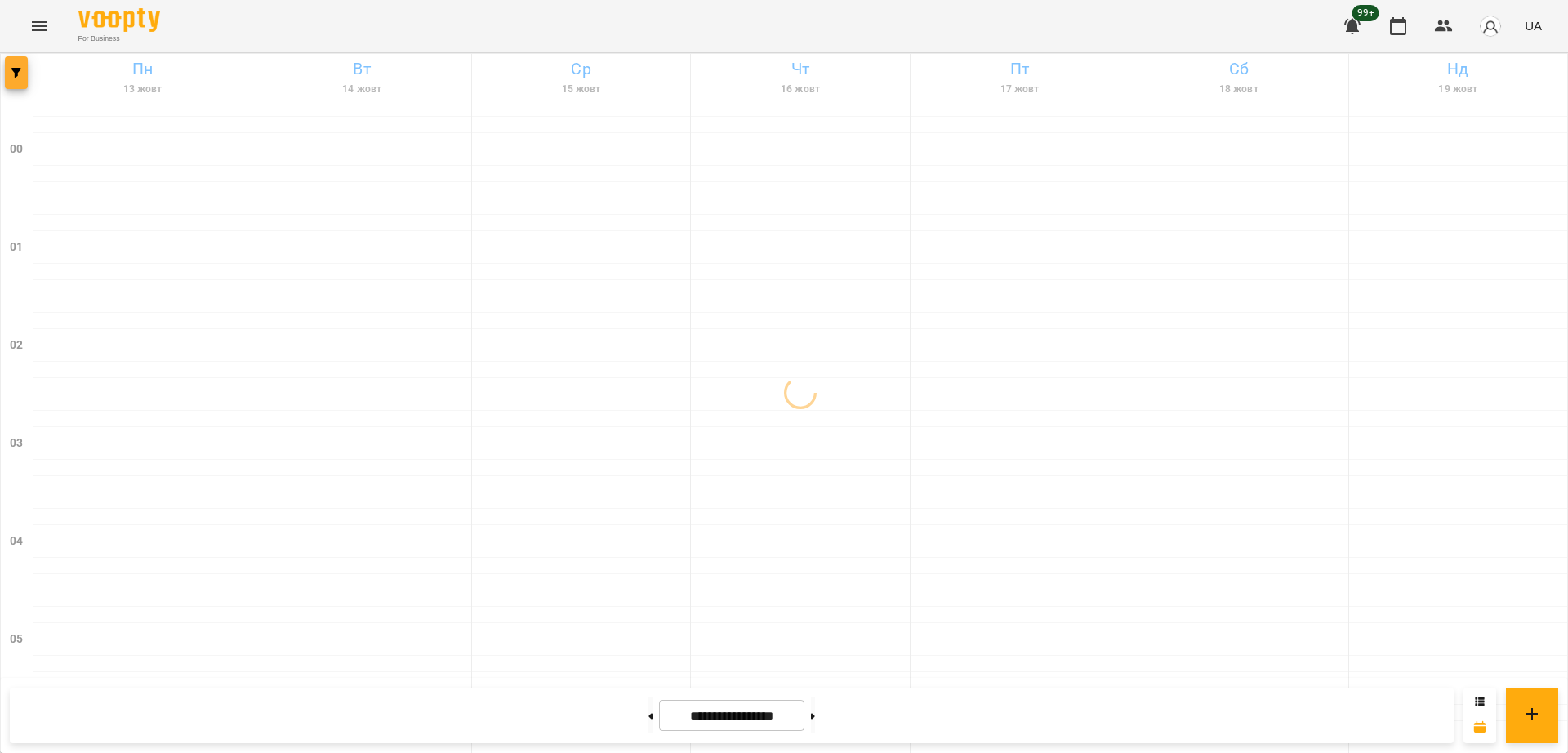
click at [15, 63] on button "button" at bounding box center [15, 72] width 23 height 33
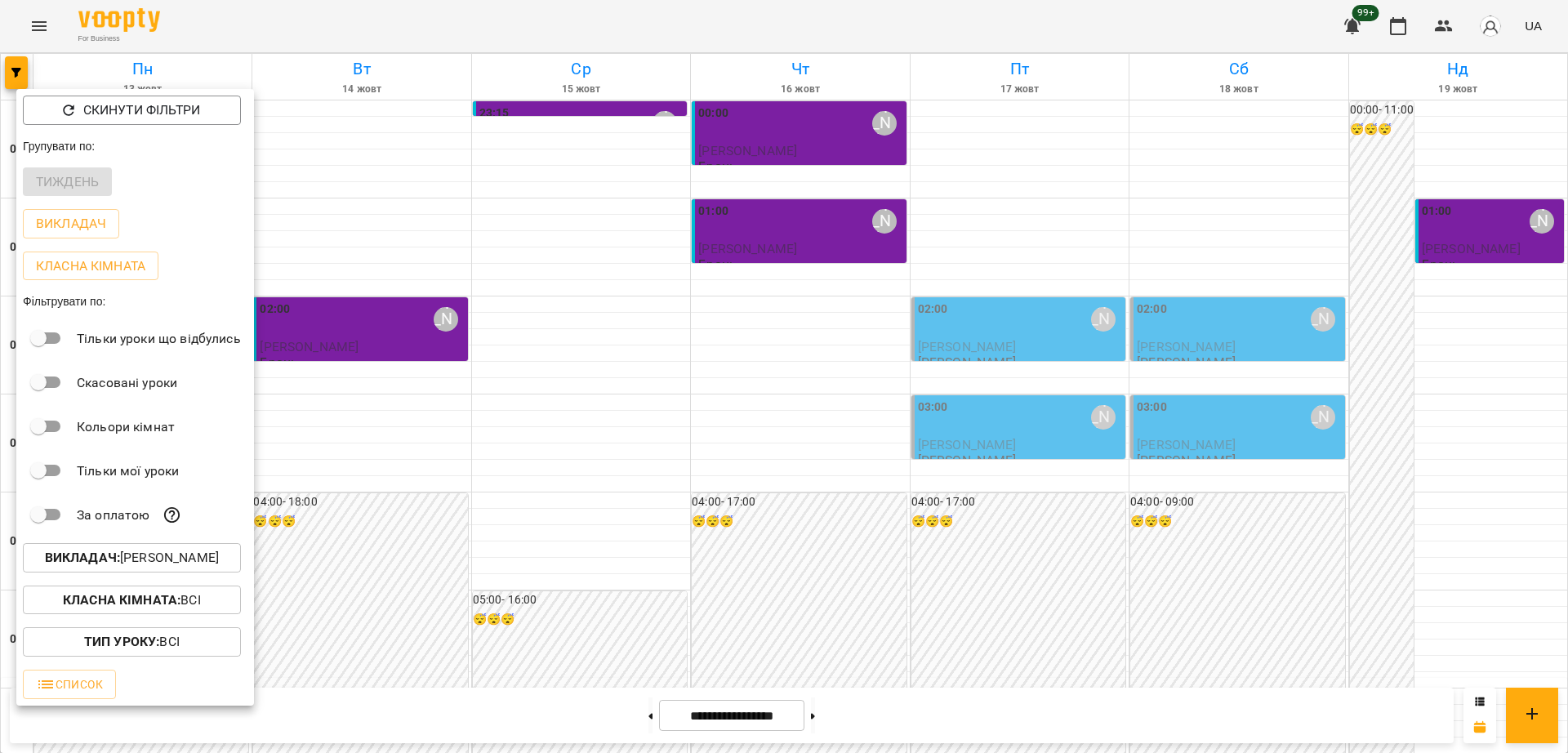
click at [157, 565] on p "Викладач : Столярчук Діана" at bounding box center [132, 558] width 174 height 20
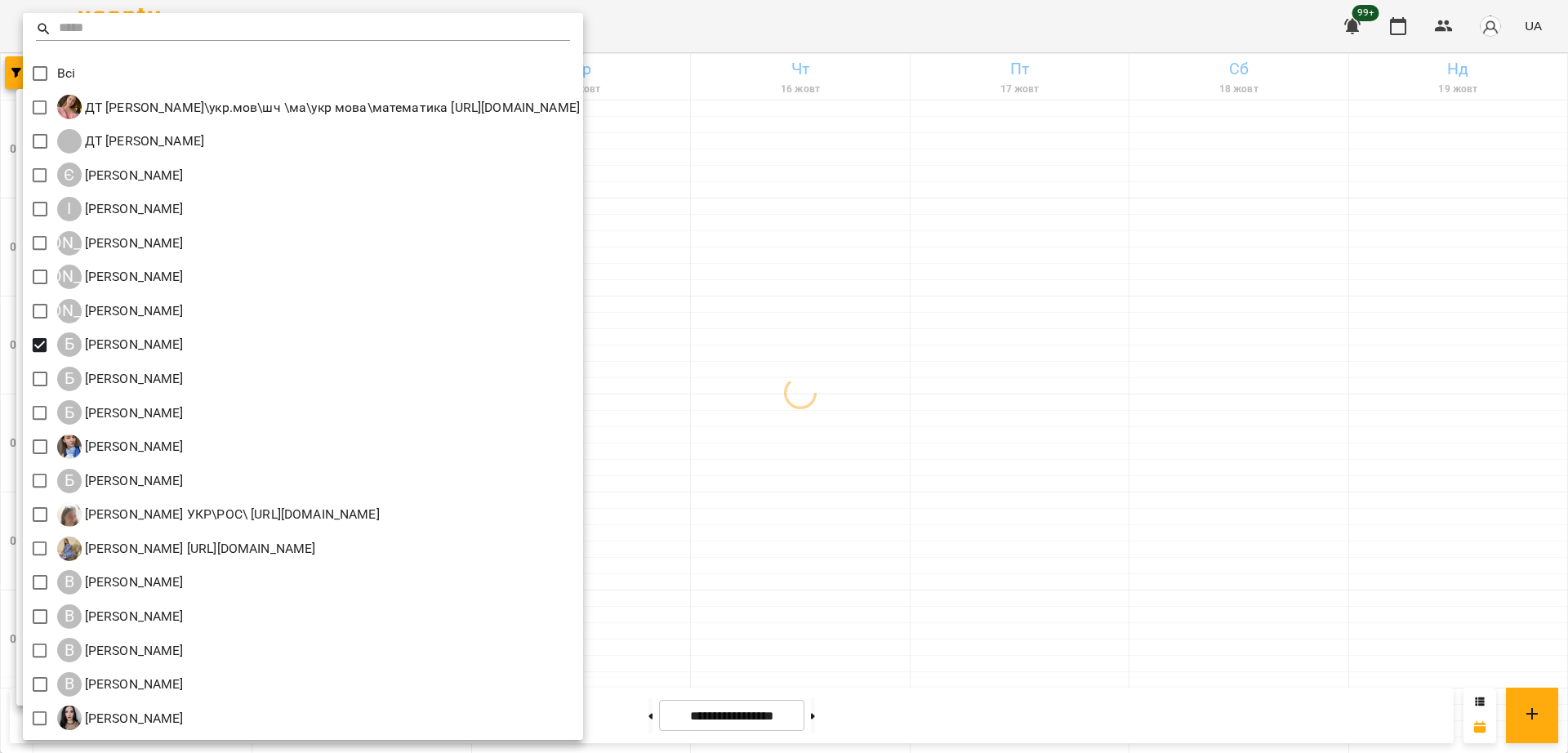
click at [830, 25] on div at bounding box center [784, 376] width 1568 height 753
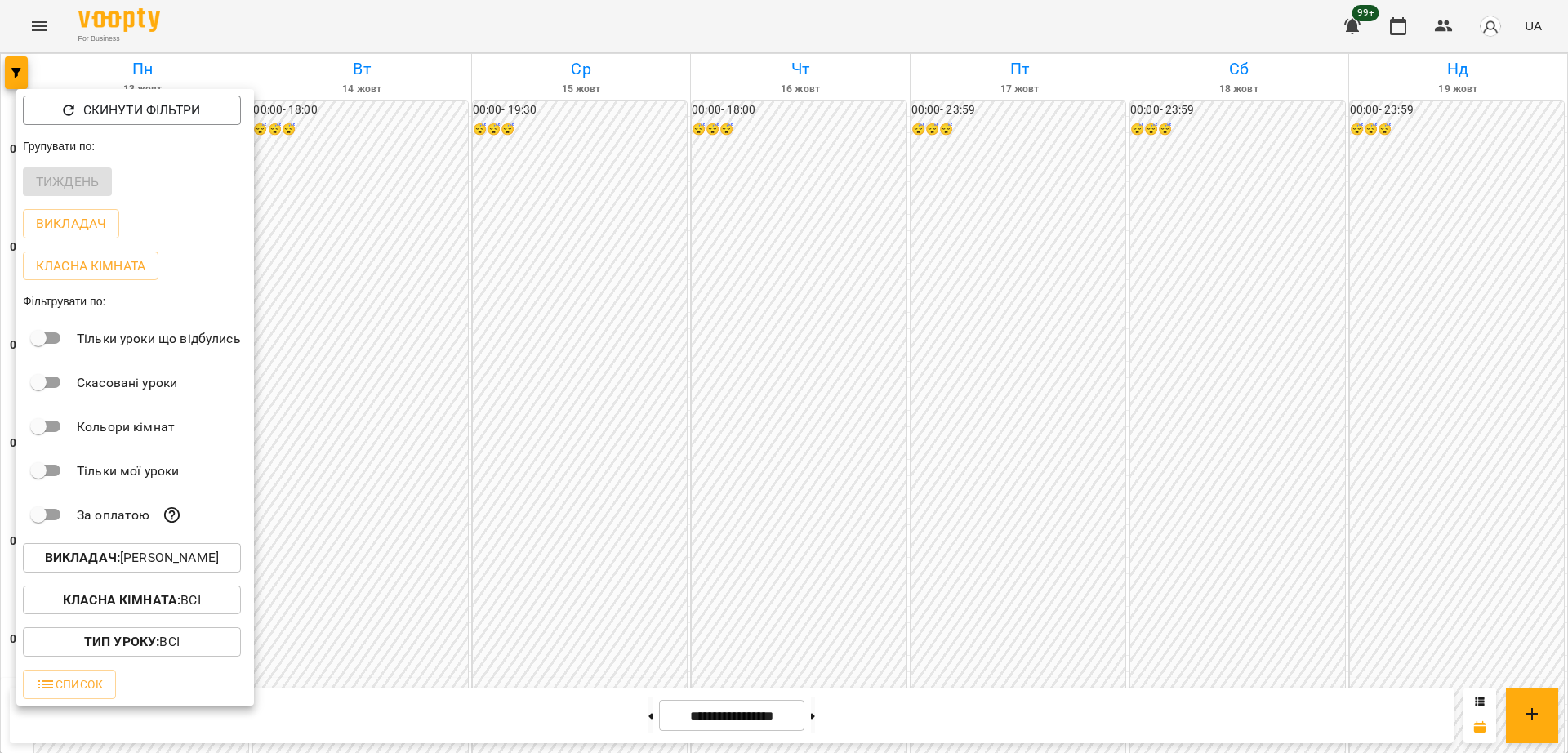
click at [562, 20] on div at bounding box center [784, 376] width 1568 height 753
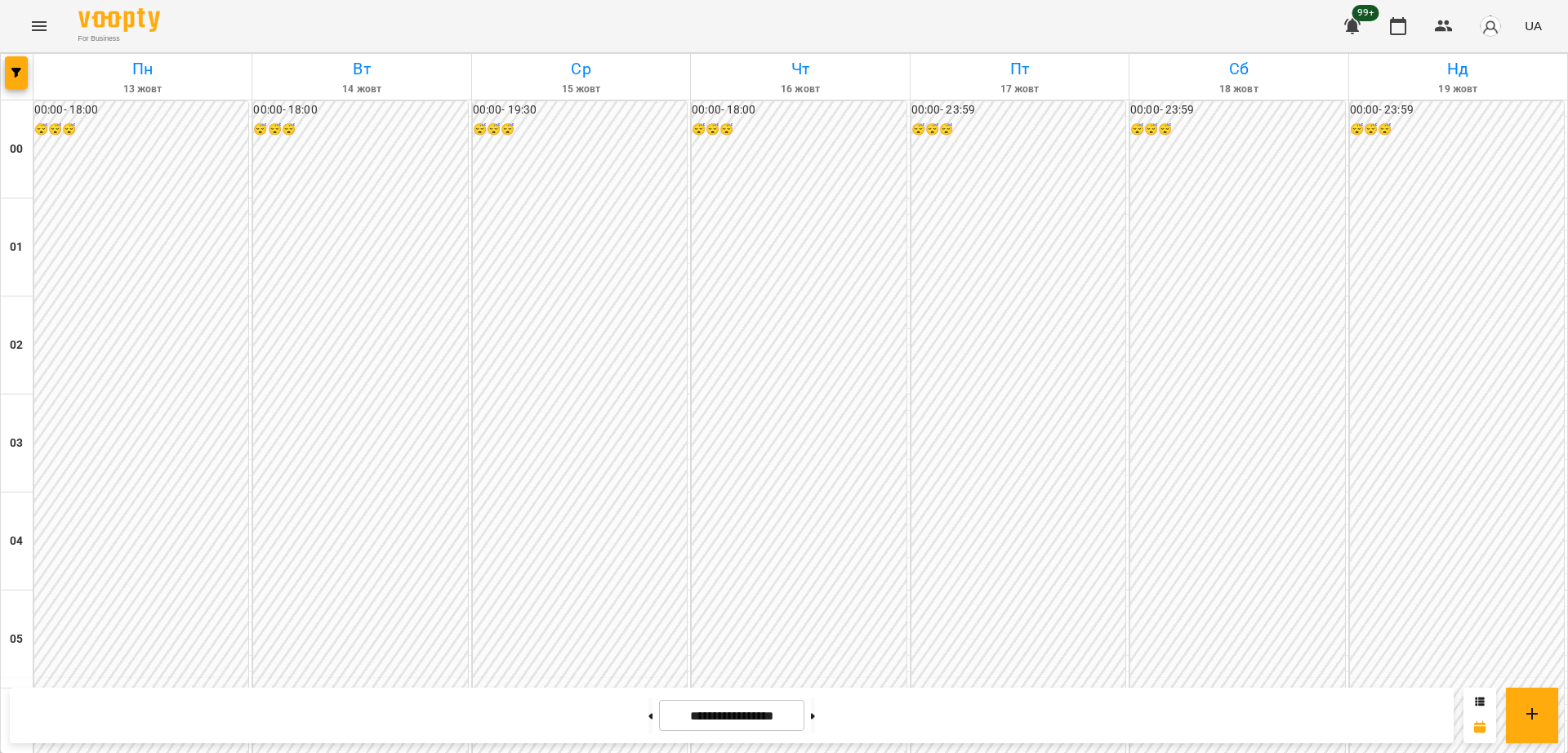
scroll to position [1531, 0]
click at [815, 716] on button at bounding box center [812, 716] width 5 height 36
type input "**********"
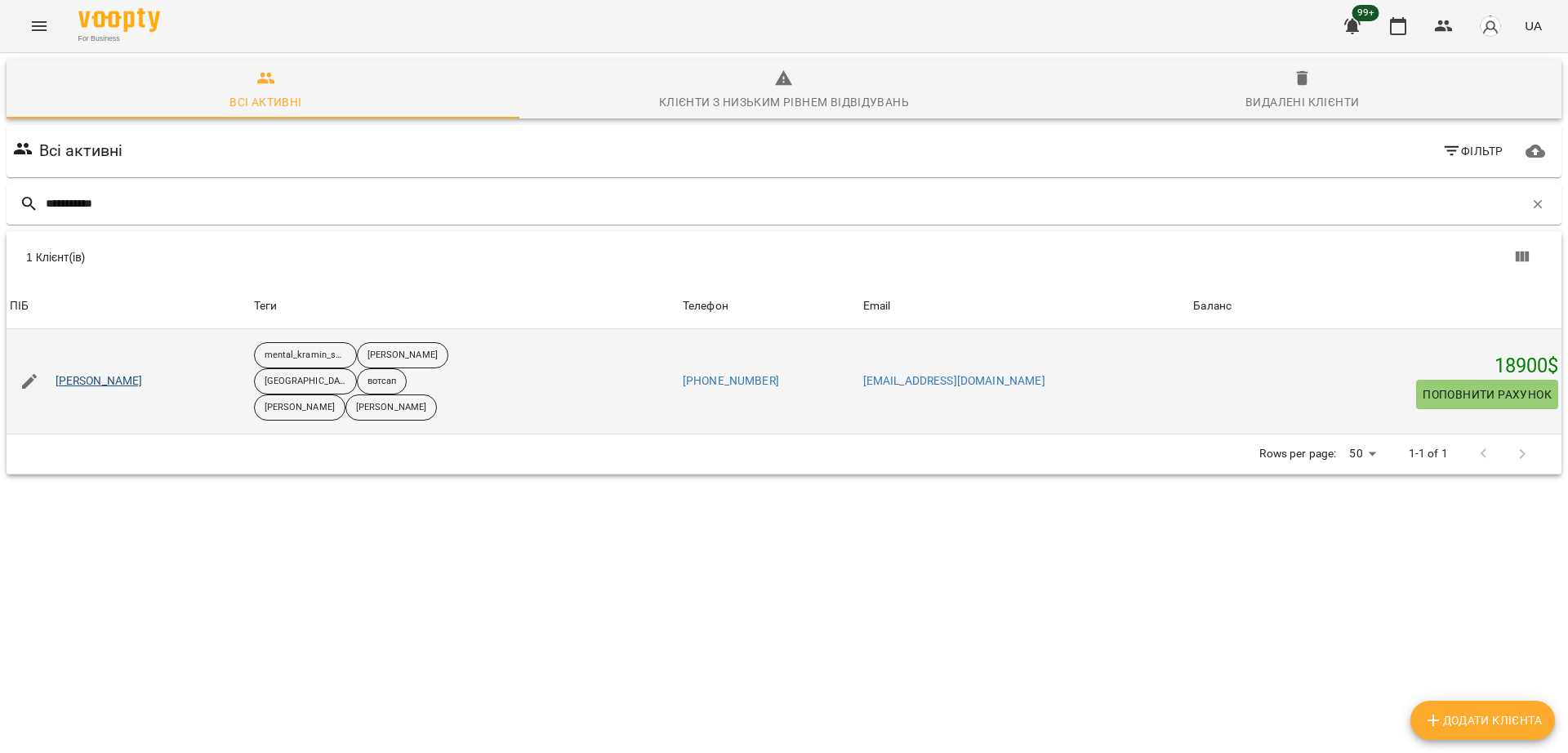
type input "**********"
click at [115, 378] on link "Камков Іван" at bounding box center [99, 381] width 88 height 16
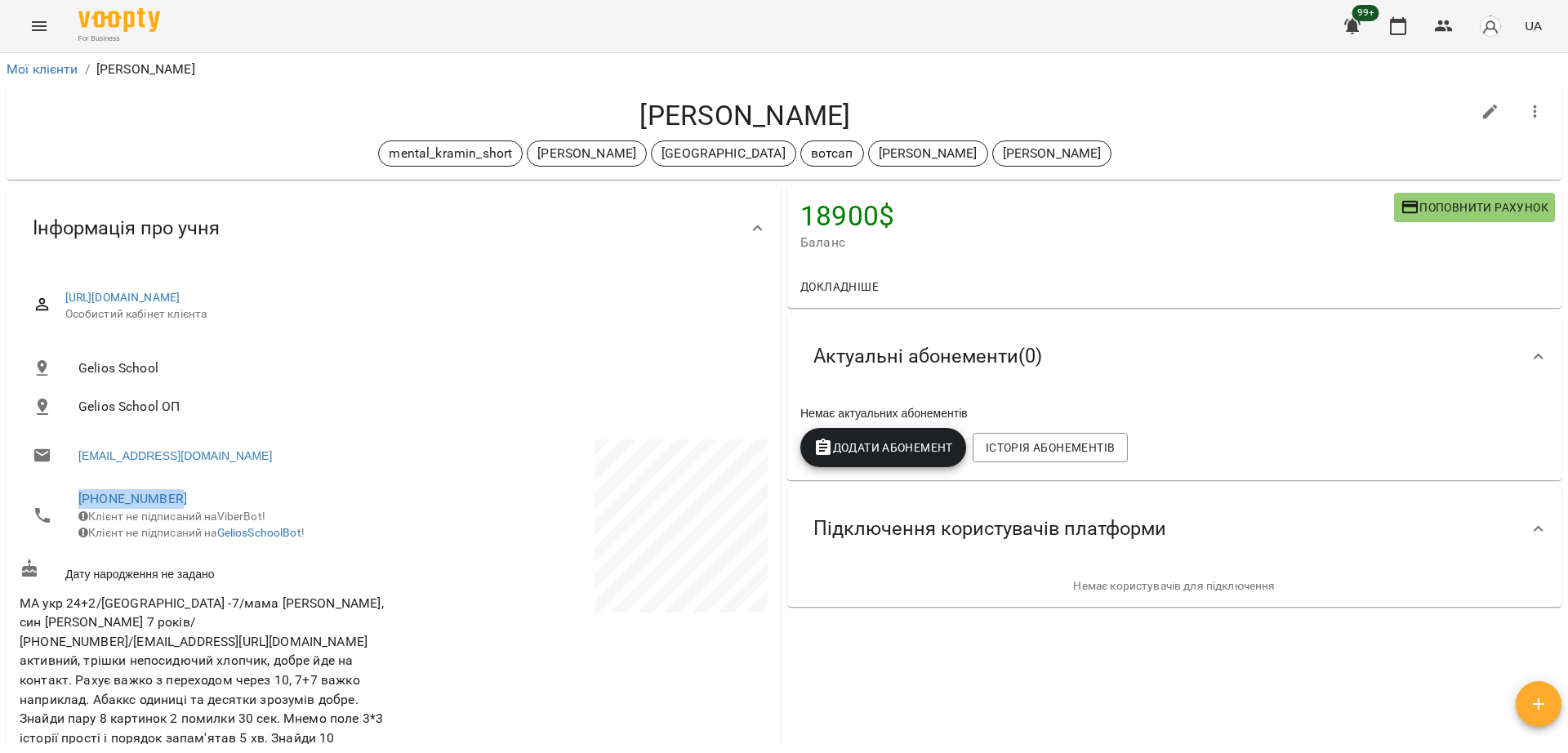
drag, startPoint x: 198, startPoint y: 494, endPoint x: 76, endPoint y: 500, distance: 122.1
click at [76, 500] on li "+380675048379 Клієнт не підписаний на ViberBot! Клієнт не підписаний на GeliosS…" at bounding box center [205, 515] width 371 height 74
copy link "+380675048379"
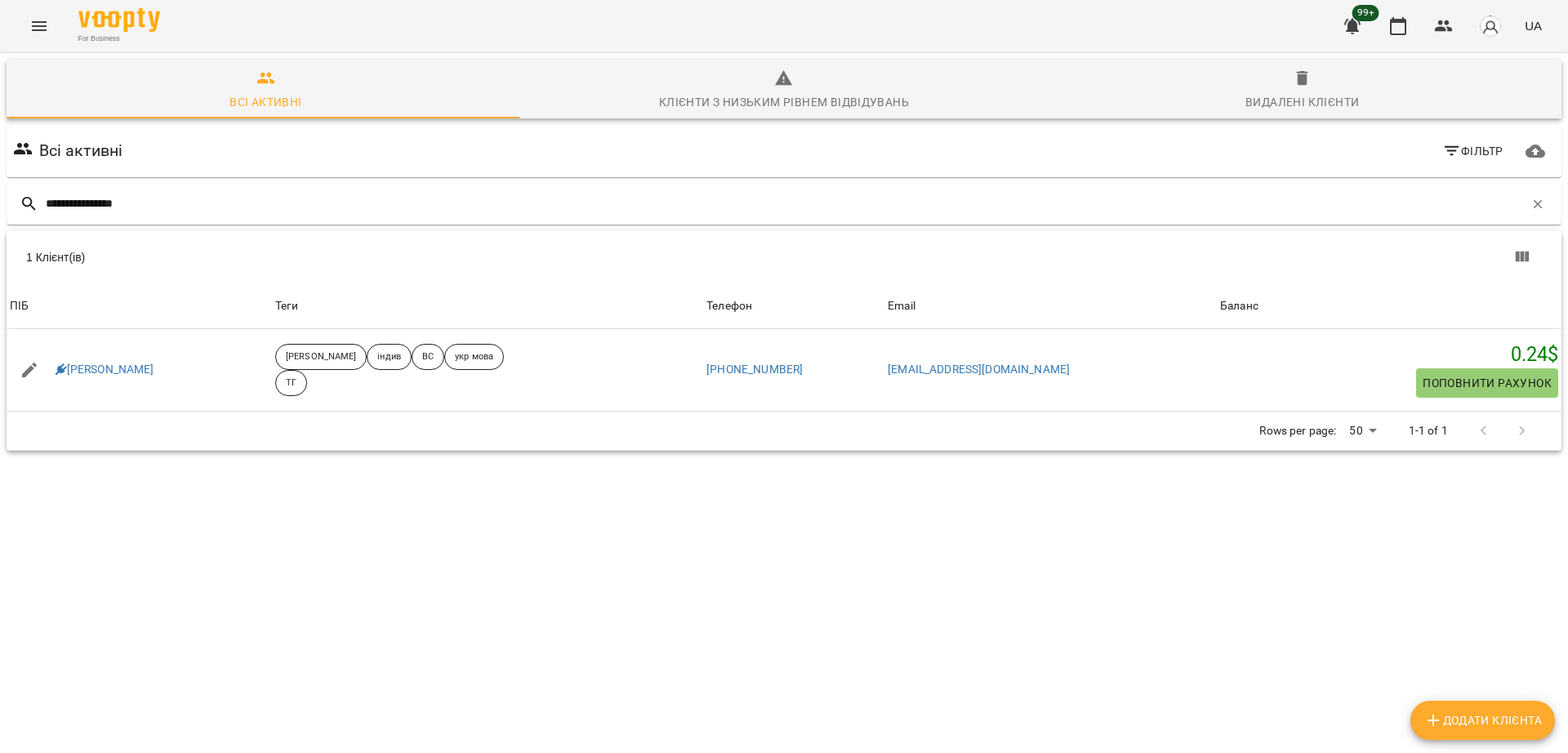
type input "**********"
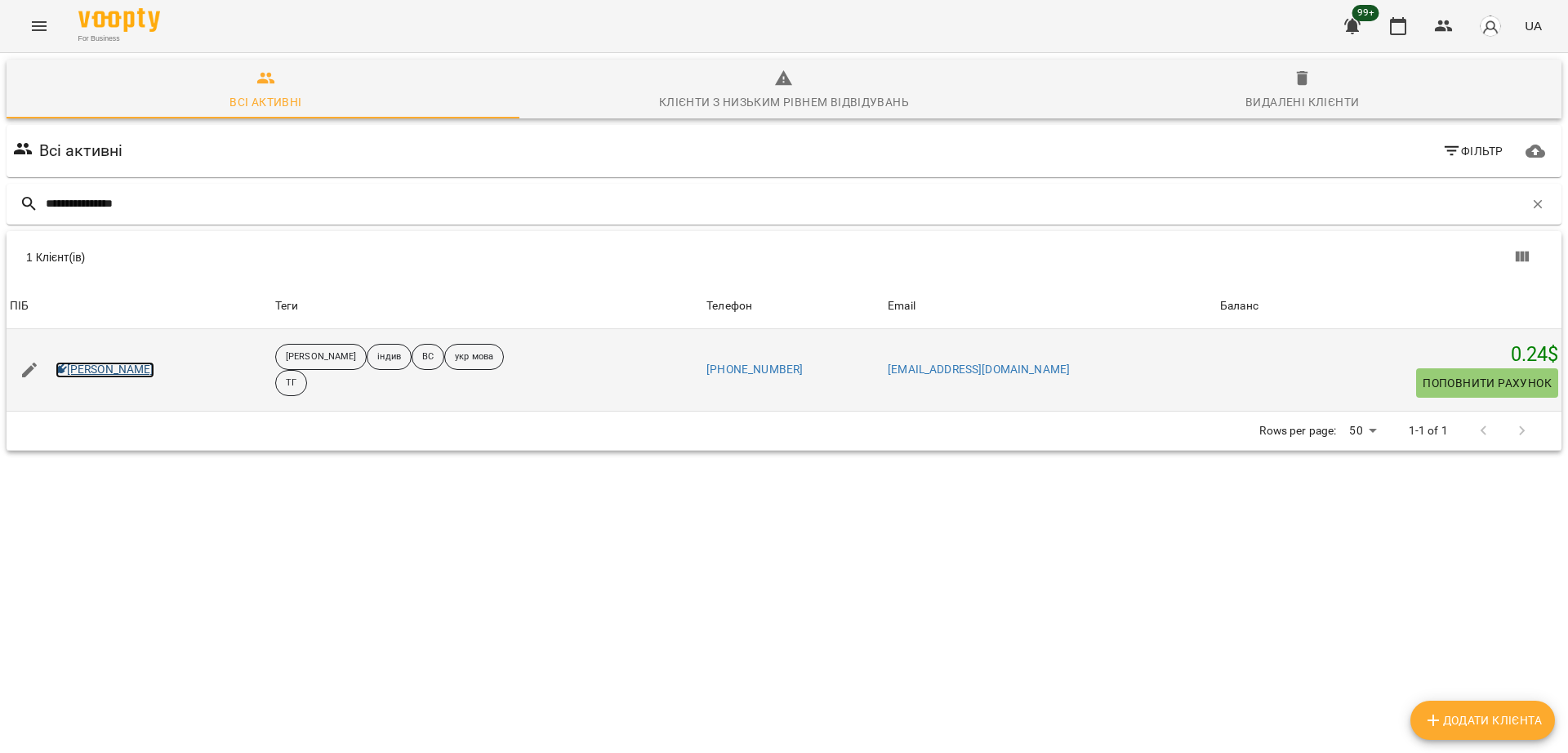
click at [136, 374] on link "Олексій Кривонос" at bounding box center [104, 370] width 99 height 16
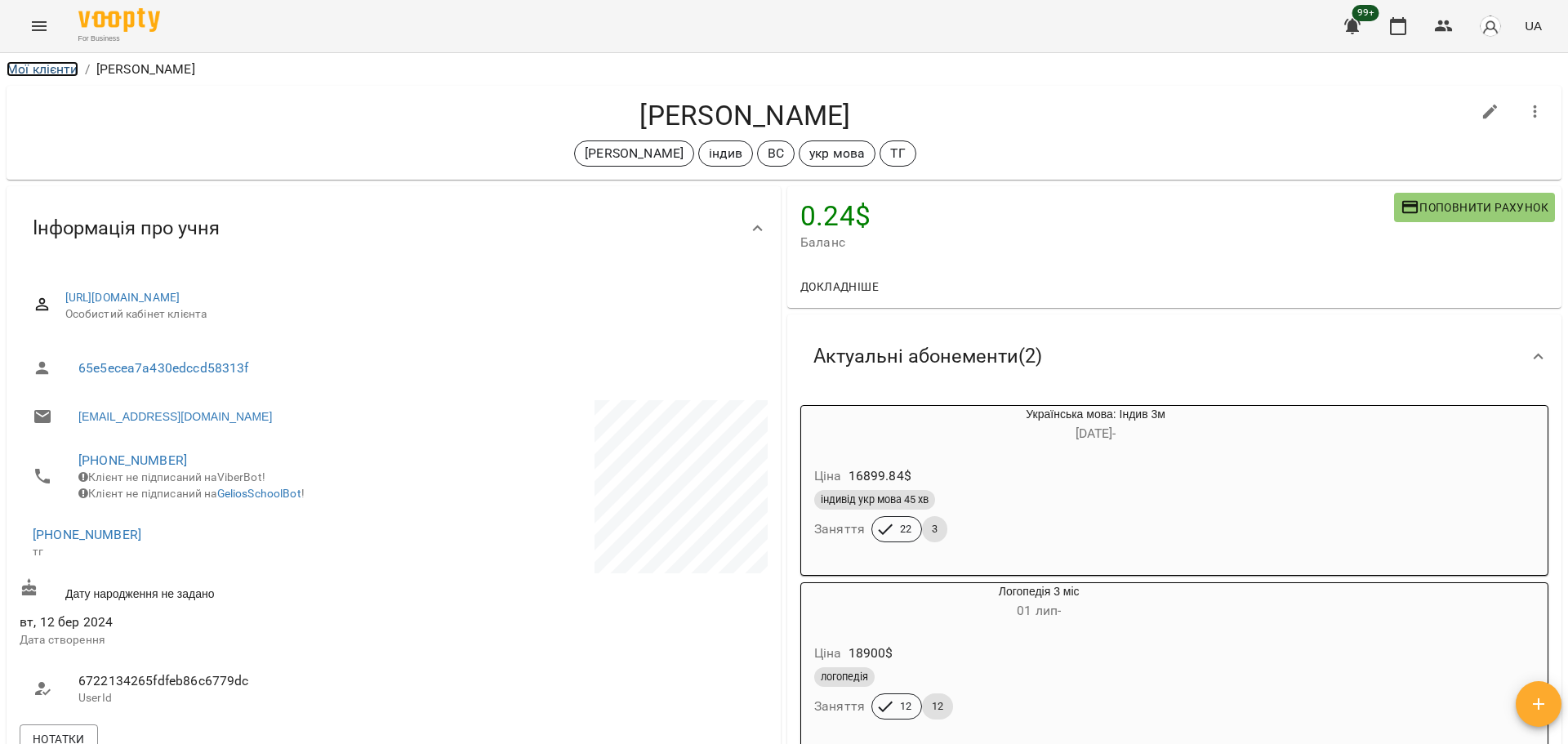
click at [27, 72] on link "Мої клієнти" at bounding box center [42, 69] width 72 height 15
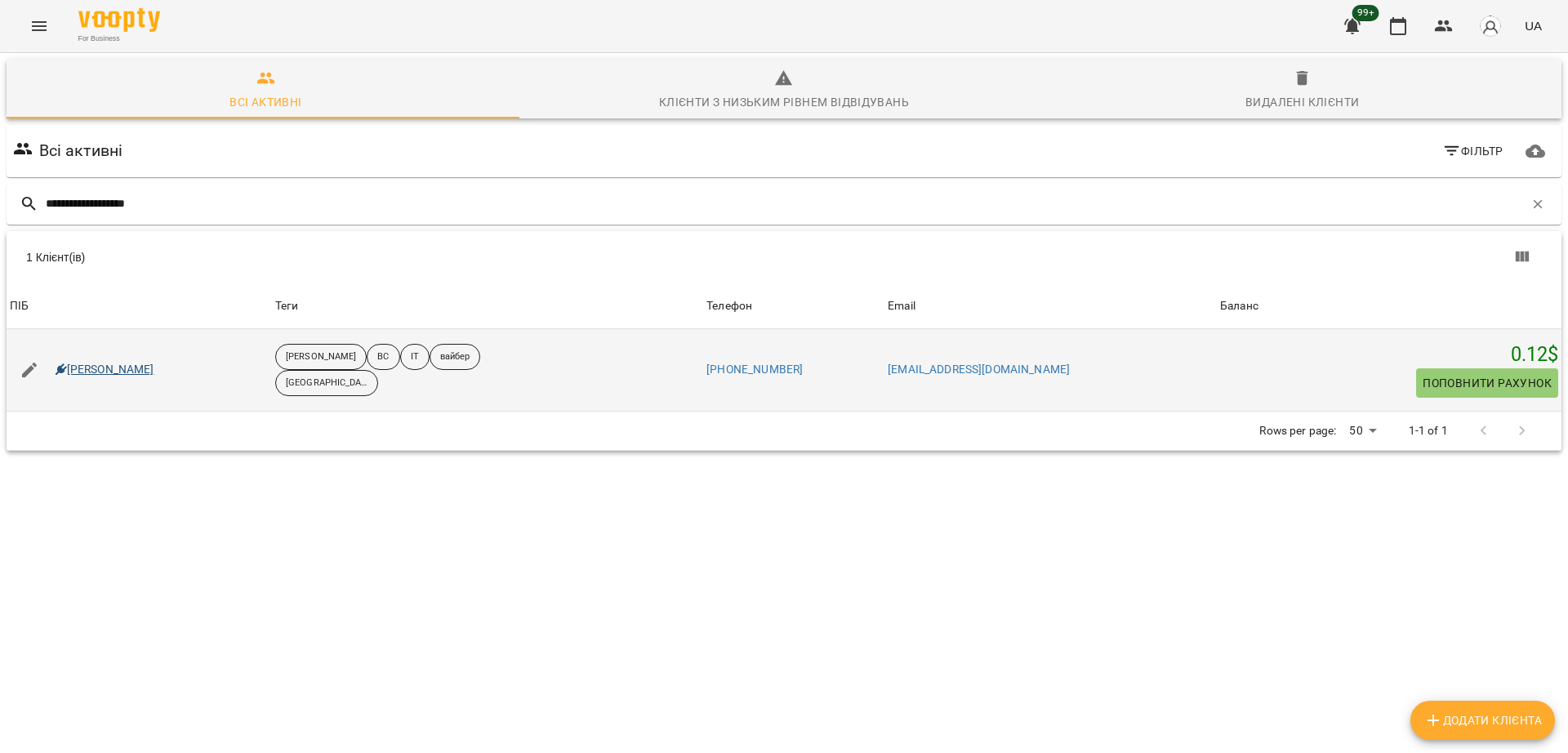
type input "**********"
click at [155, 365] on link "[PERSON_NAME]" at bounding box center [104, 370] width 99 height 16
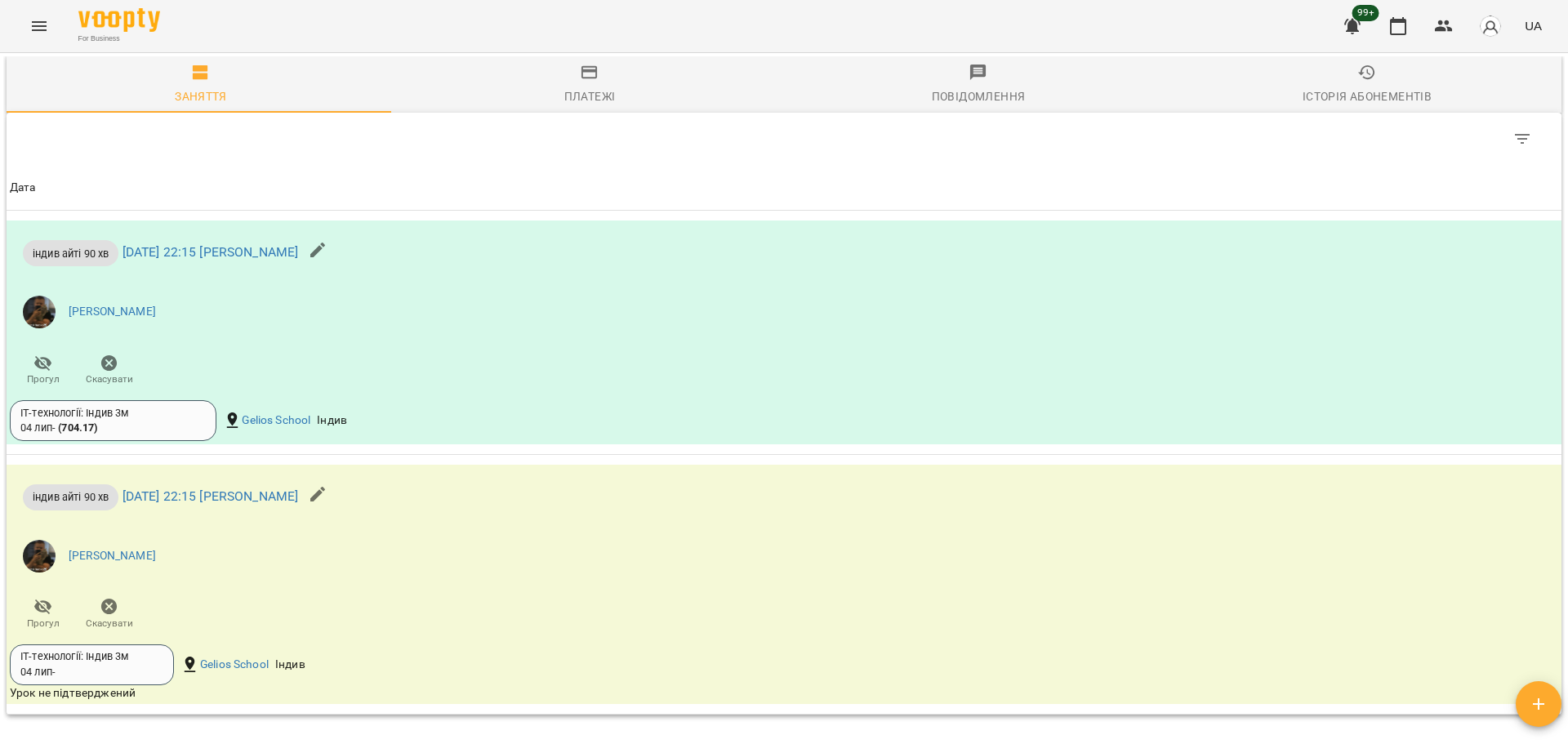
scroll to position [1735, 0]
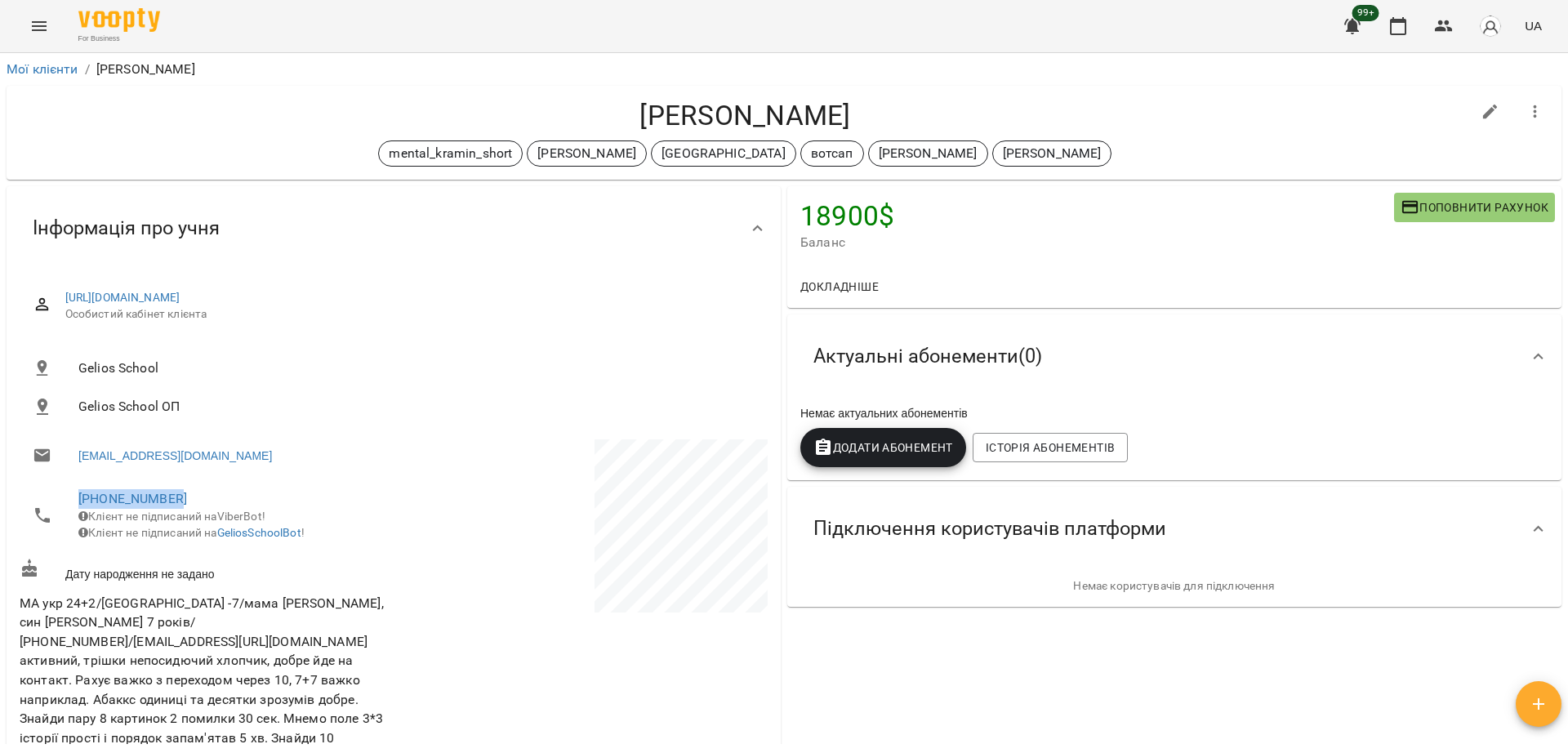
click at [29, 34] on button "Menu" at bounding box center [39, 25] width 39 height 39
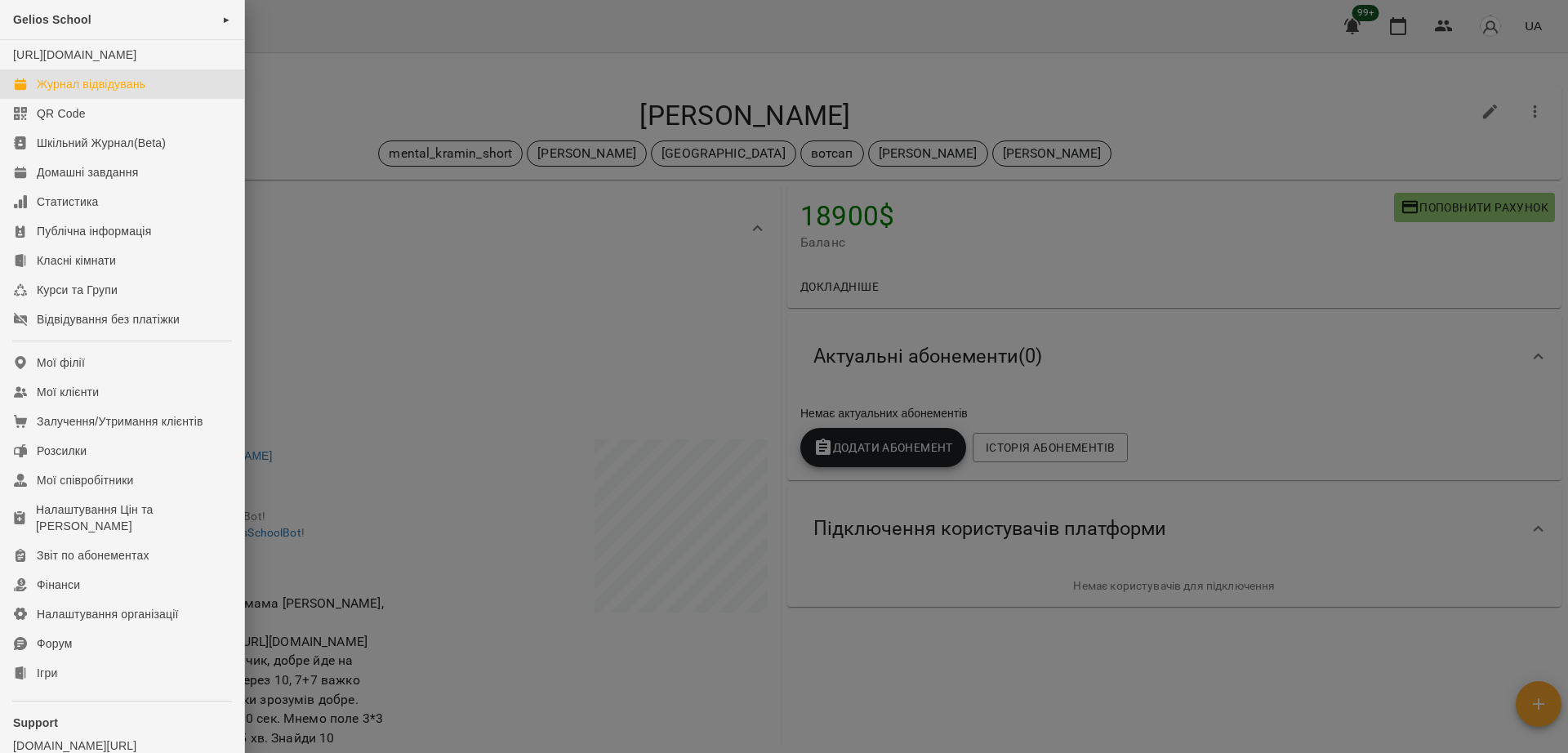
click at [123, 92] on div "Журнал відвідувань" at bounding box center [91, 84] width 108 height 16
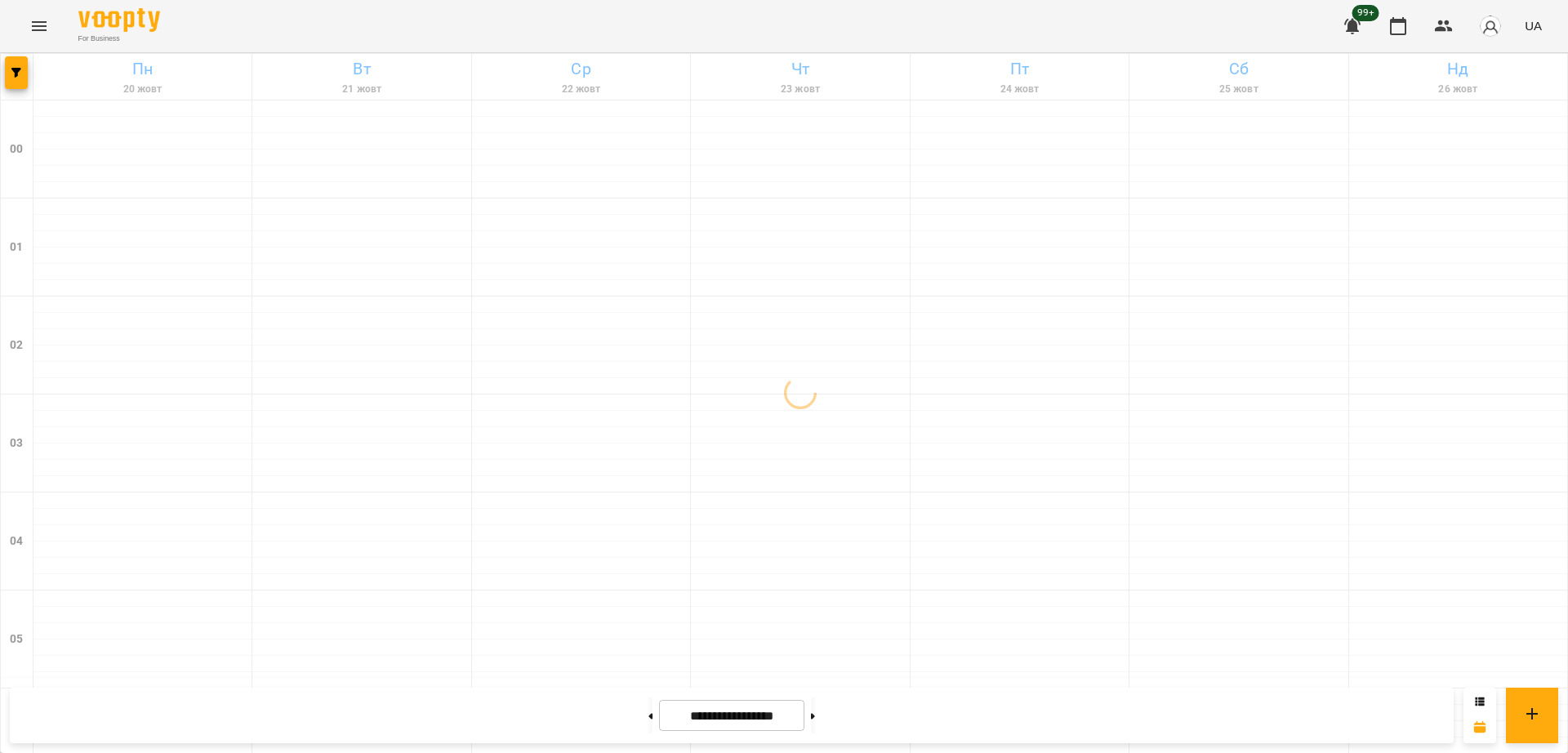
click at [30, 39] on button "Menu" at bounding box center [39, 25] width 39 height 39
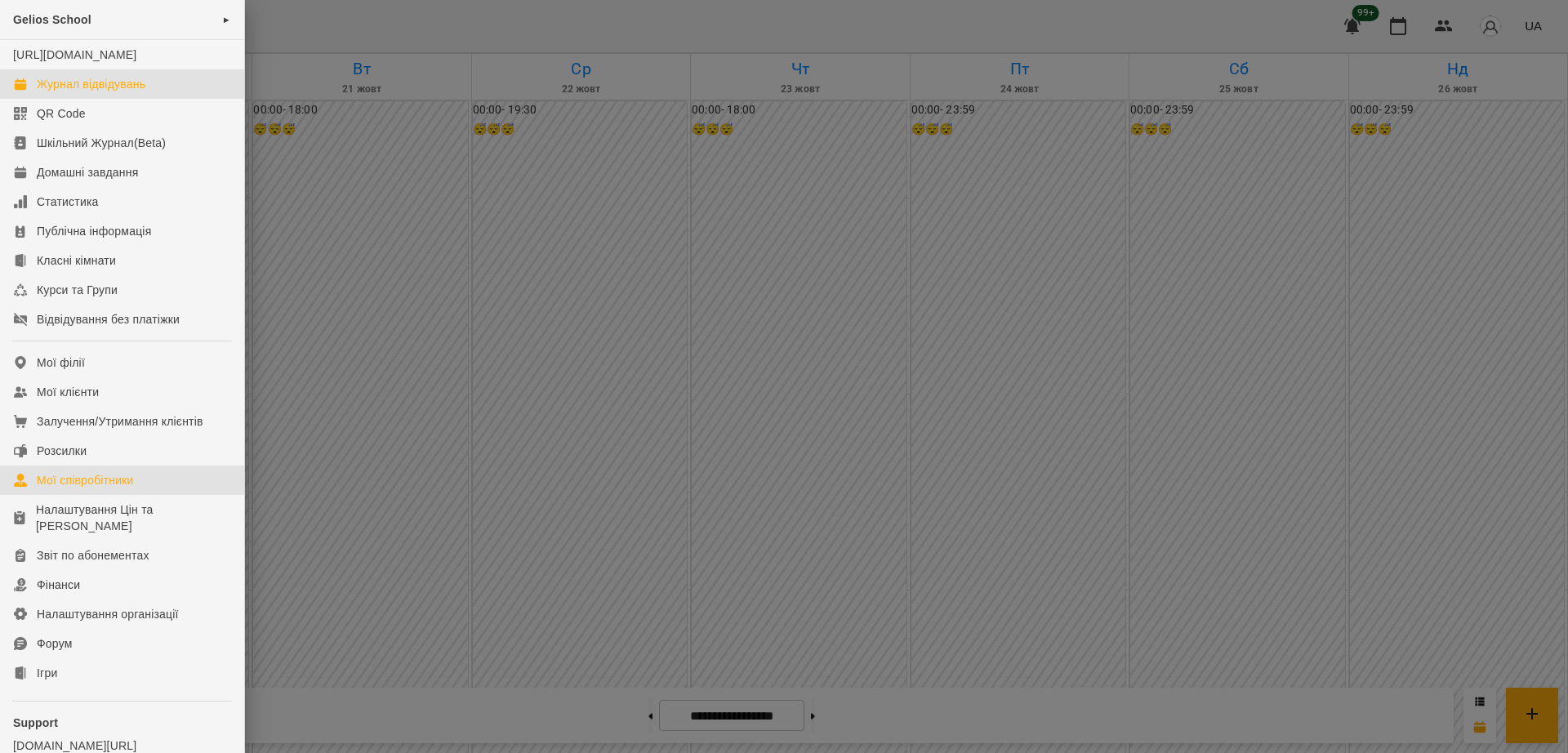
click at [118, 488] on div "Мої співробітники" at bounding box center [86, 480] width 98 height 16
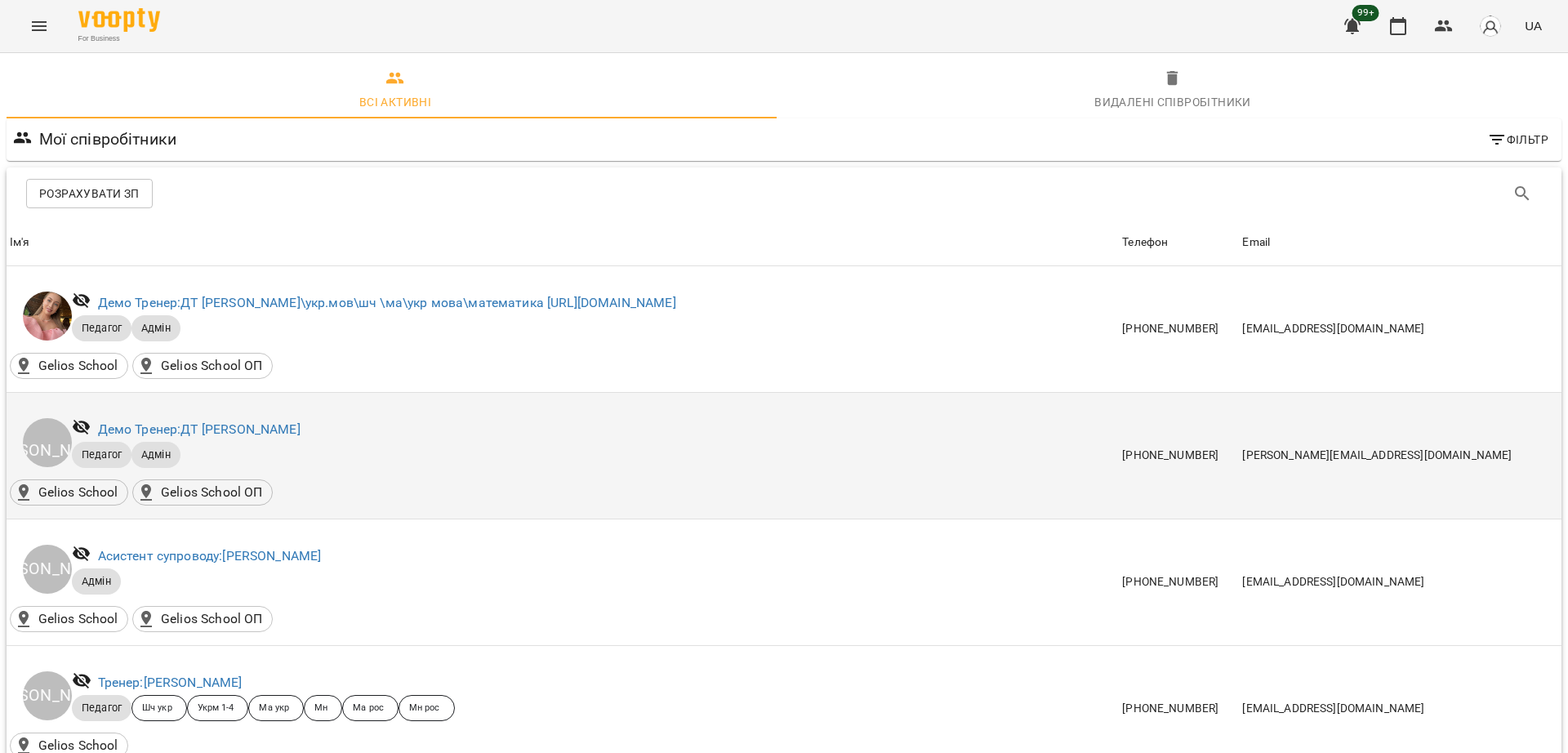
scroll to position [1180, 0]
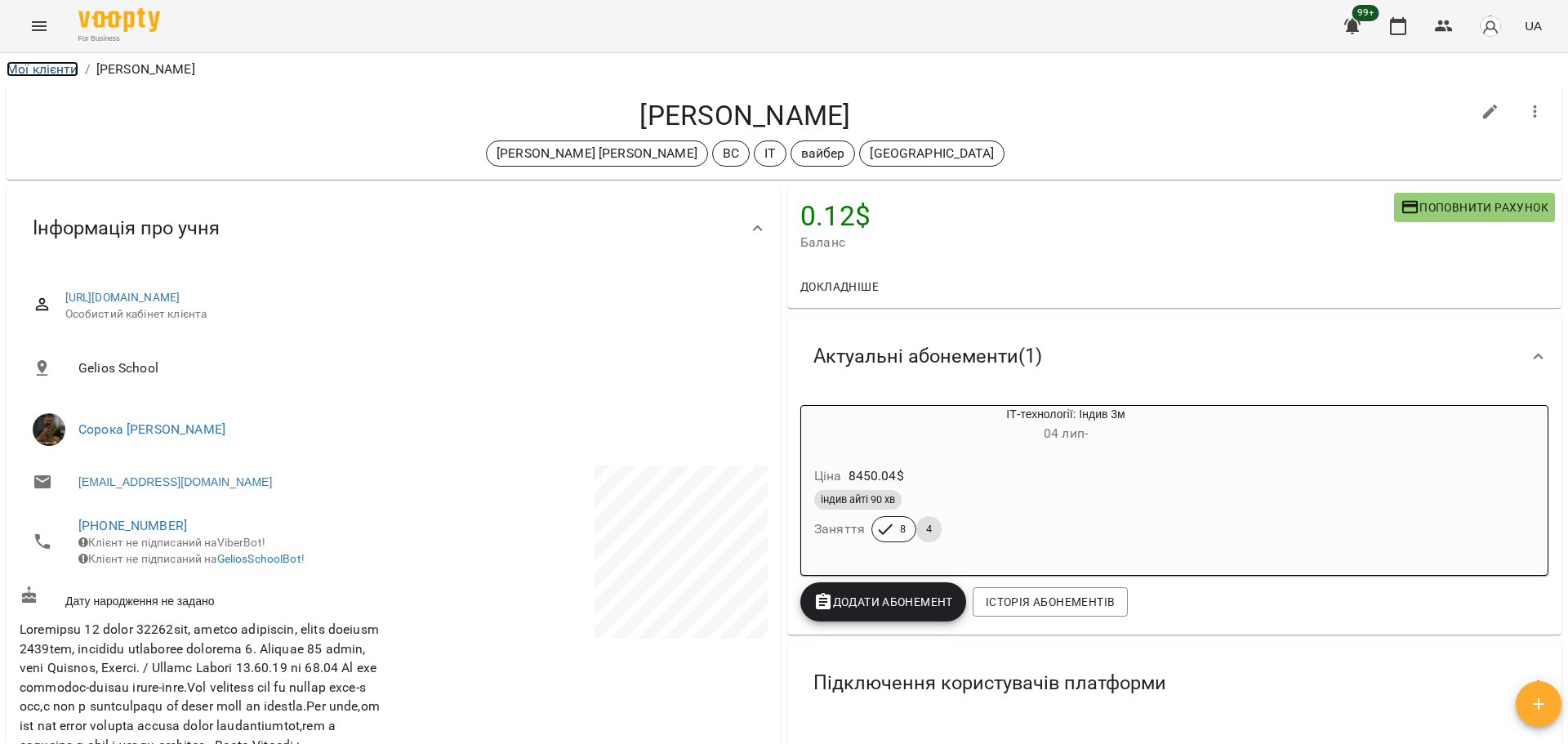
click at [43, 71] on link "Мої клієнти" at bounding box center [42, 69] width 72 height 15
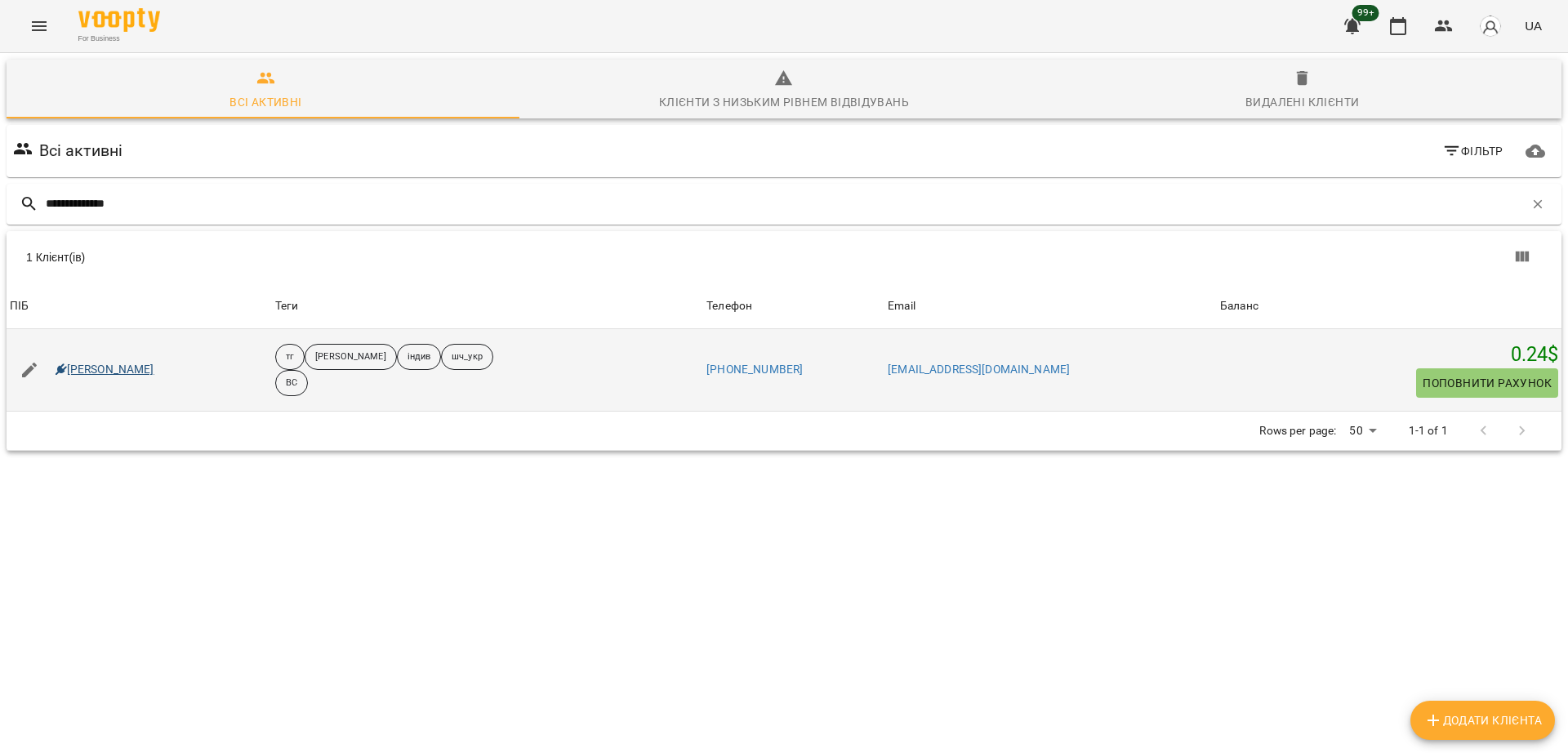
type input "**********"
click at [122, 377] on link "[PERSON_NAME]" at bounding box center [104, 370] width 99 height 16
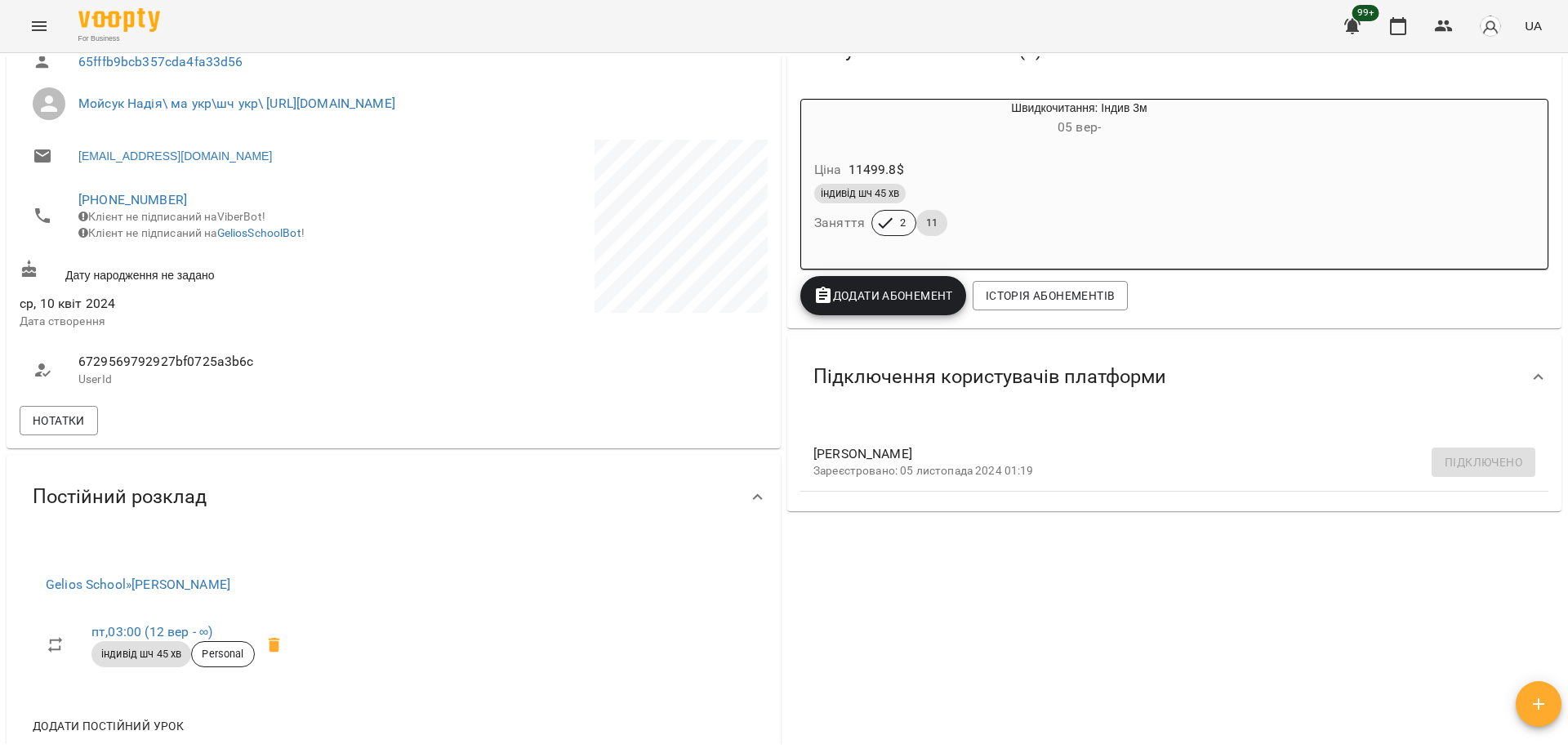
scroll to position [613, 0]
